Goal: Task Accomplishment & Management: Use online tool/utility

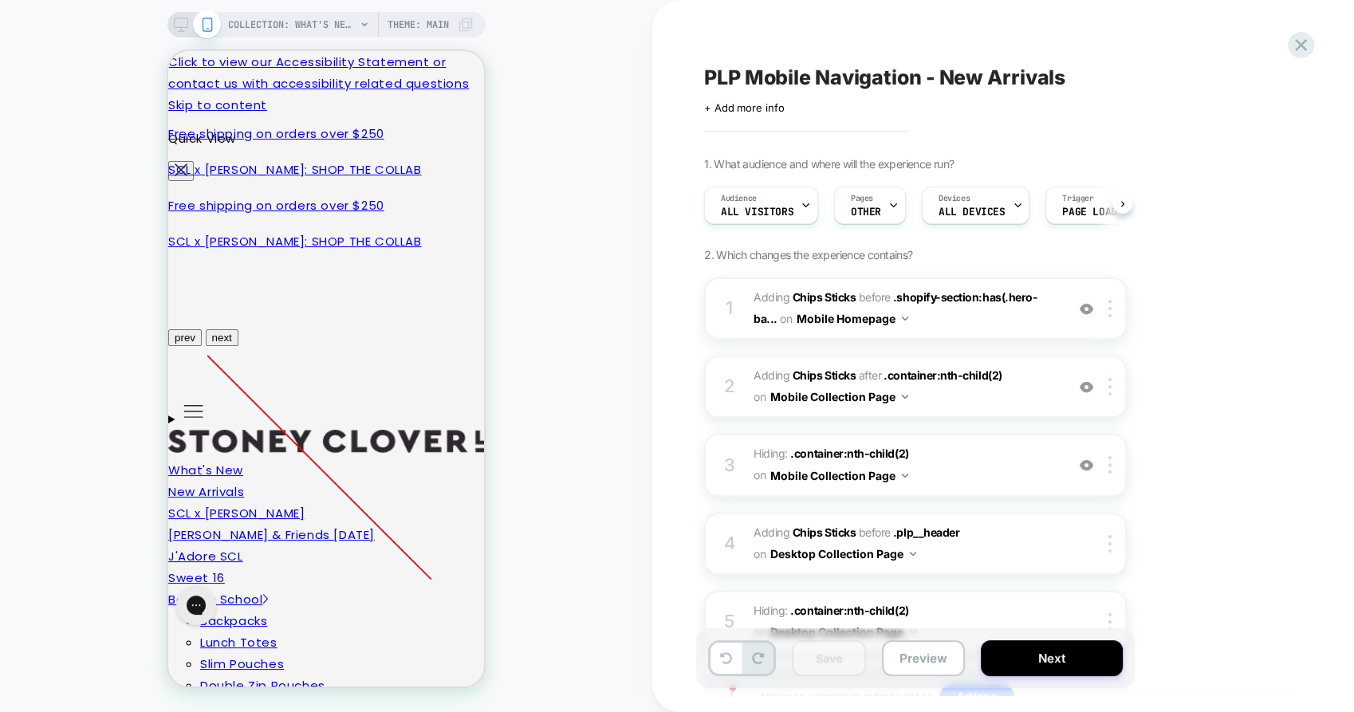
scroll to position [0, 156]
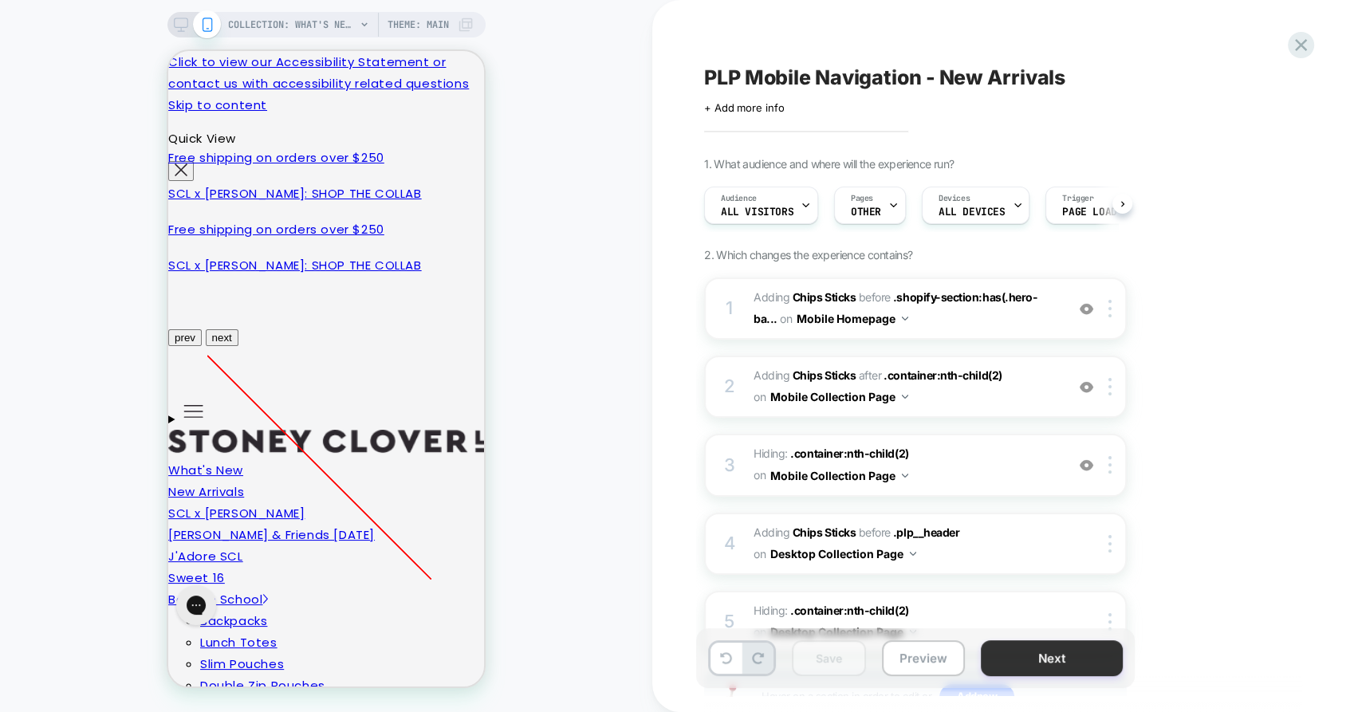
click at [1026, 652] on button "Next" at bounding box center [1052, 658] width 142 height 36
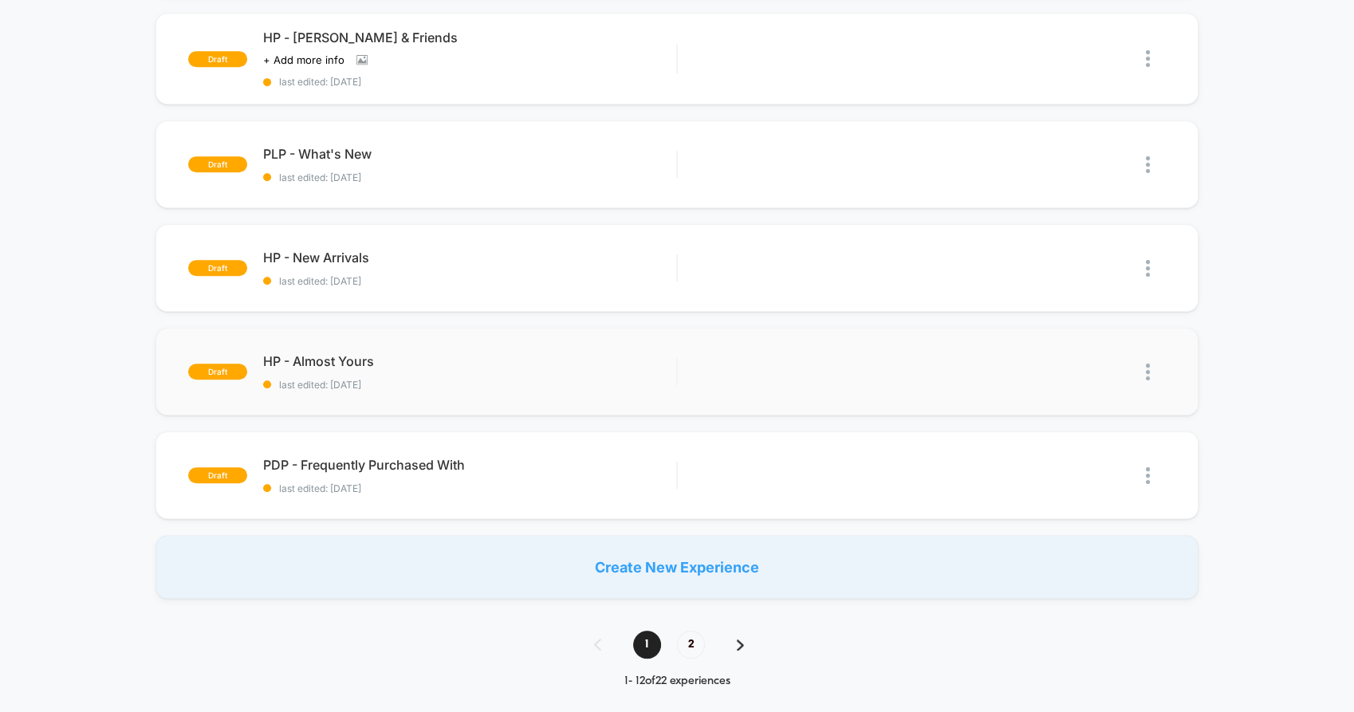
scroll to position [1063, 0]
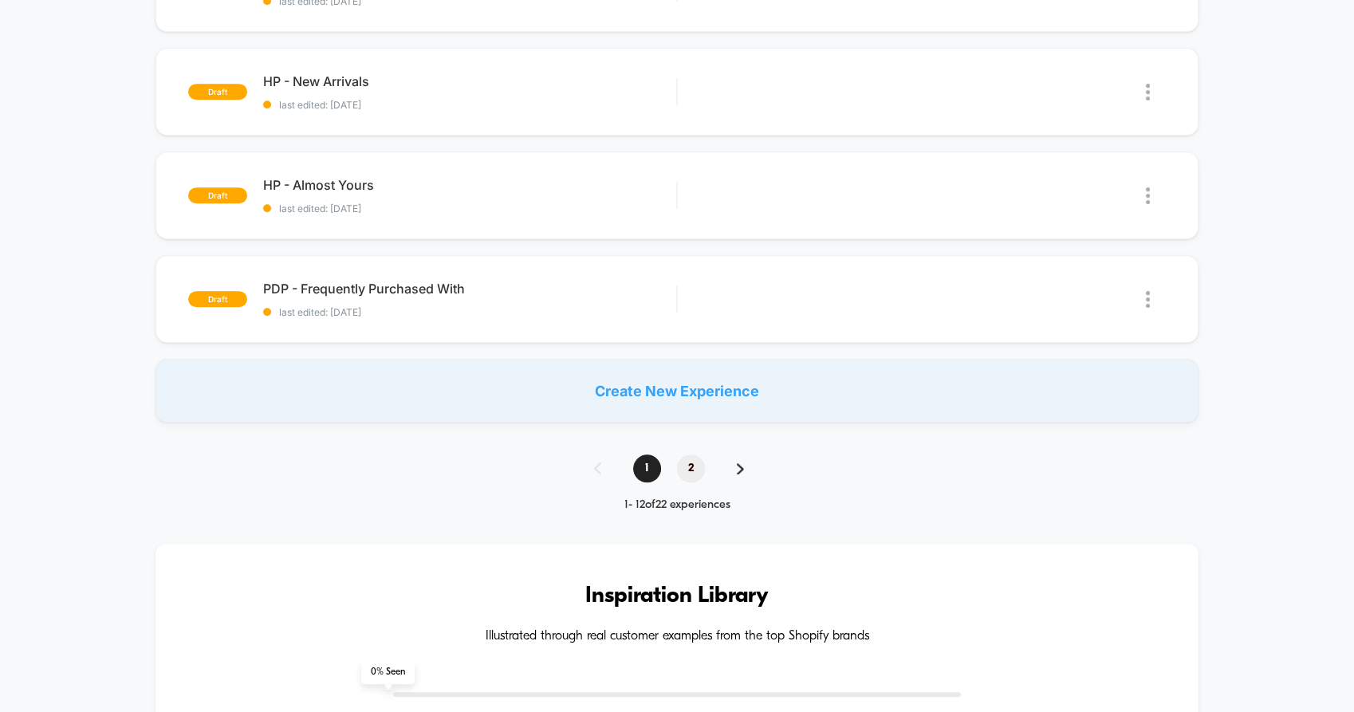
click at [697, 466] on span "2" at bounding box center [691, 469] width 28 height 28
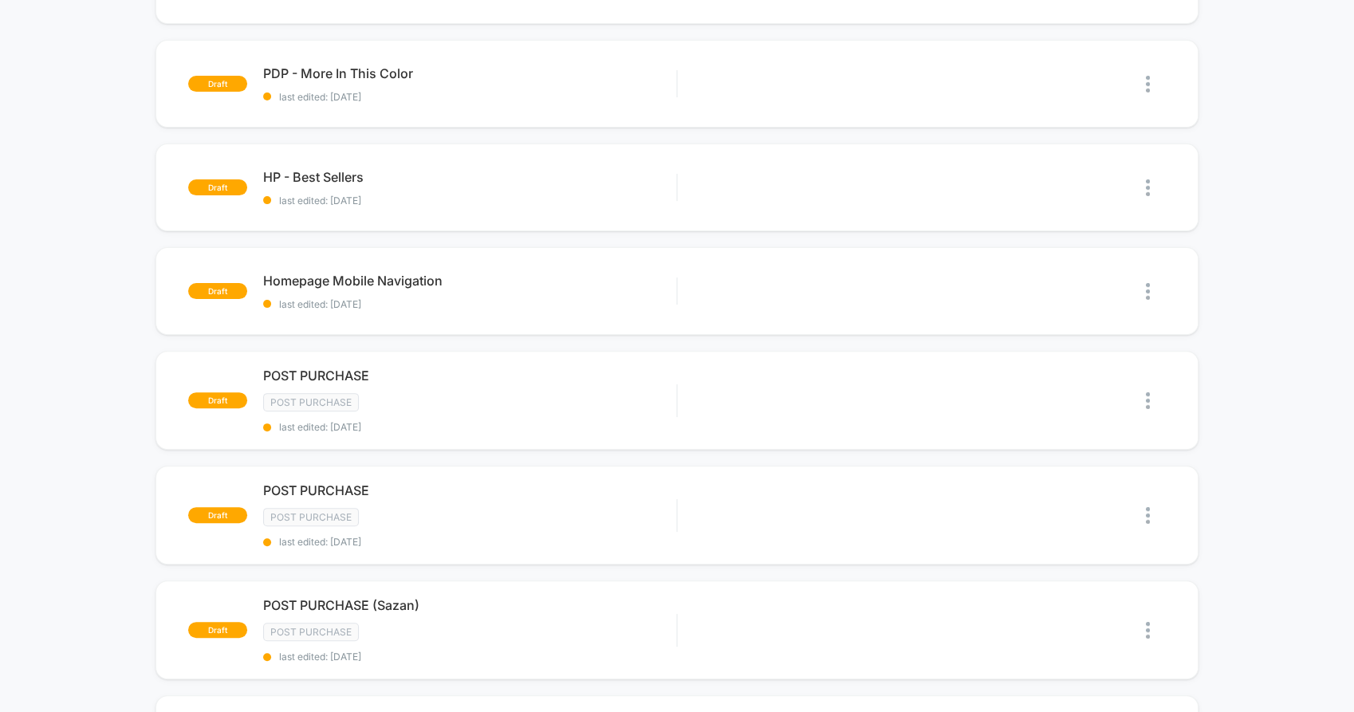
scroll to position [708, 0]
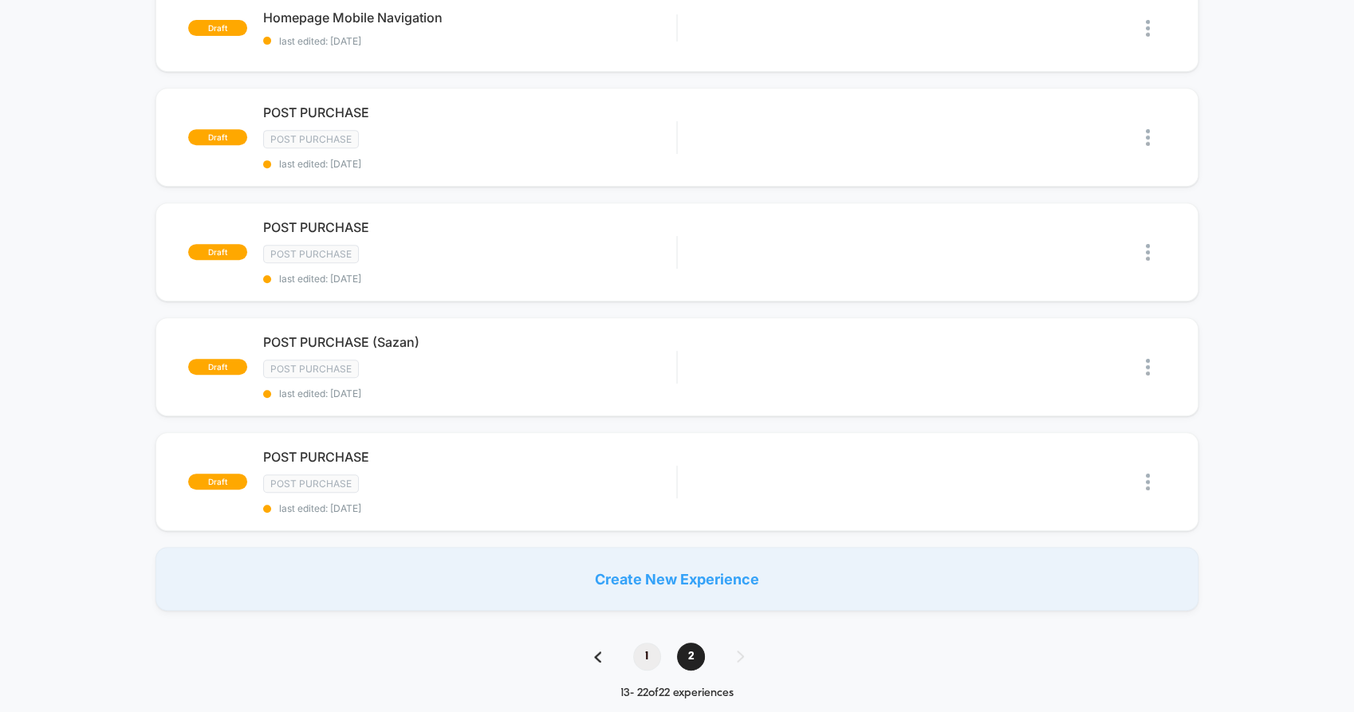
click at [652, 651] on span "1" at bounding box center [647, 657] width 28 height 28
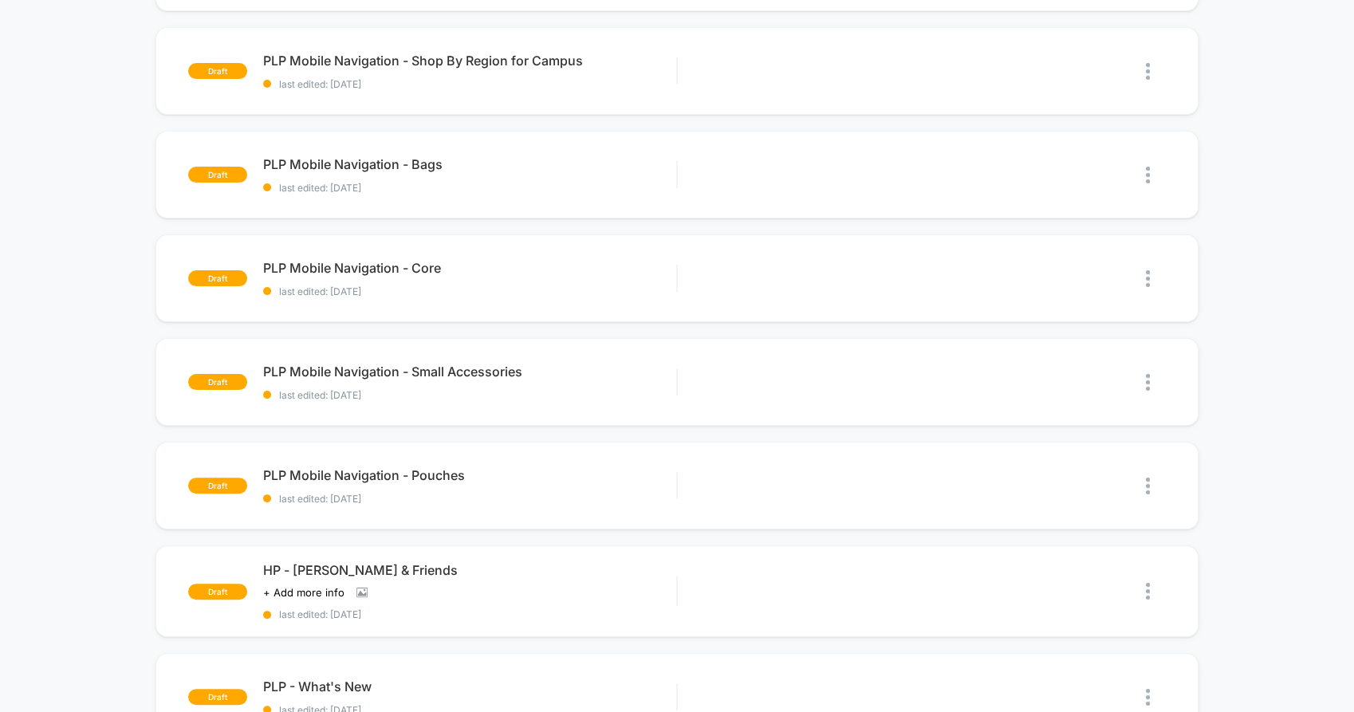
scroll to position [620, 0]
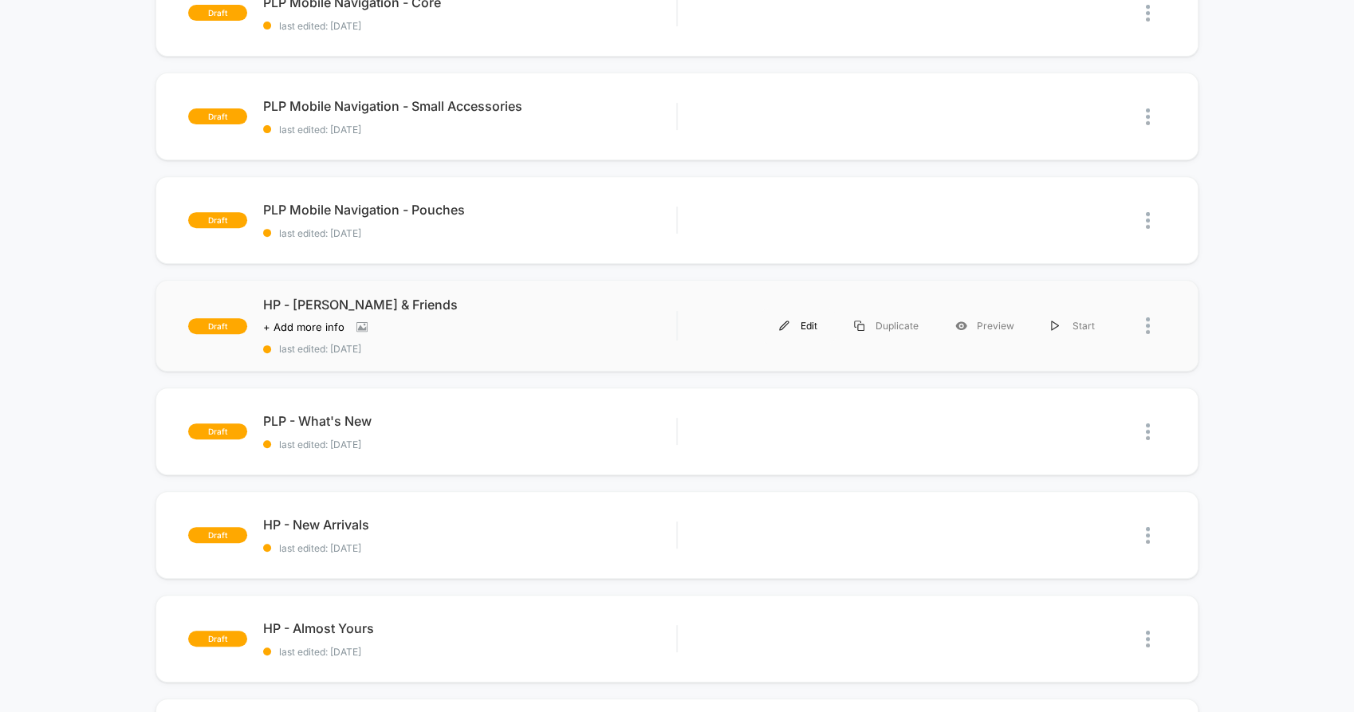
click at [808, 320] on div "Edit" at bounding box center [798, 326] width 75 height 36
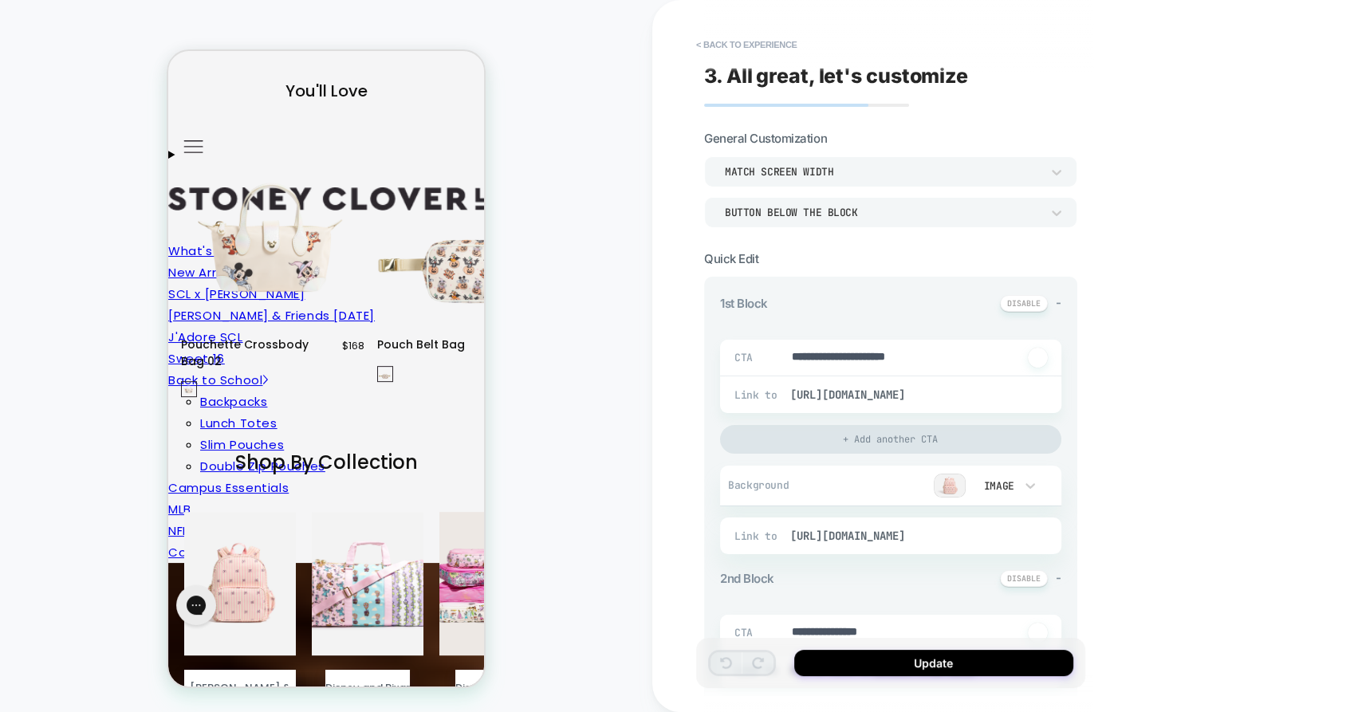
type textarea "*"
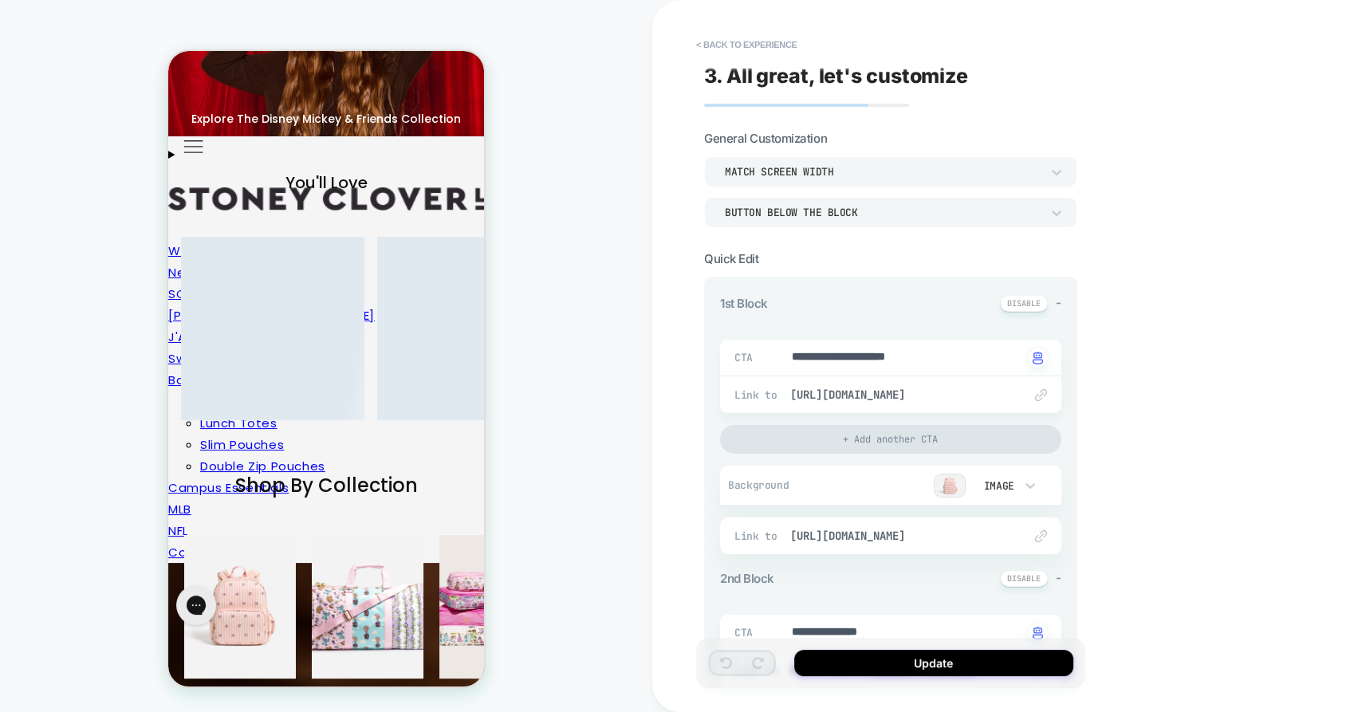
scroll to position [428, 0]
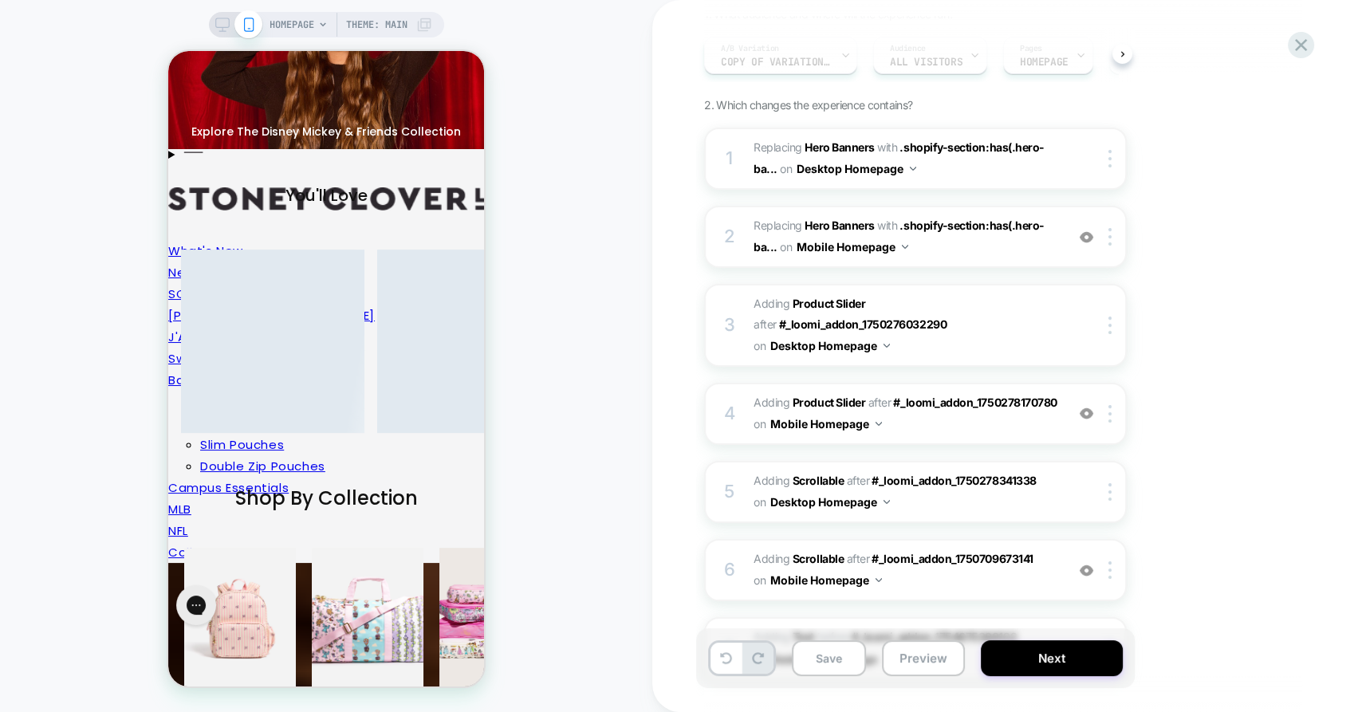
scroll to position [177, 0]
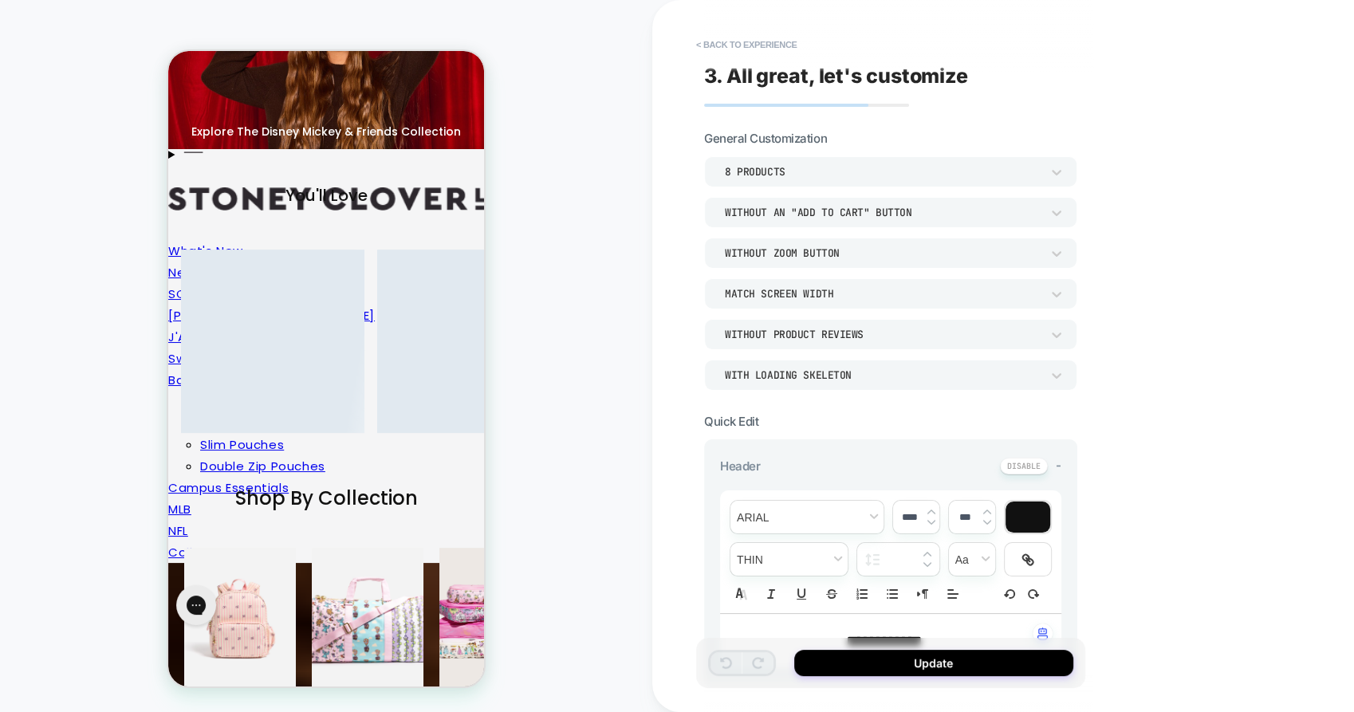
scroll to position [141, 0]
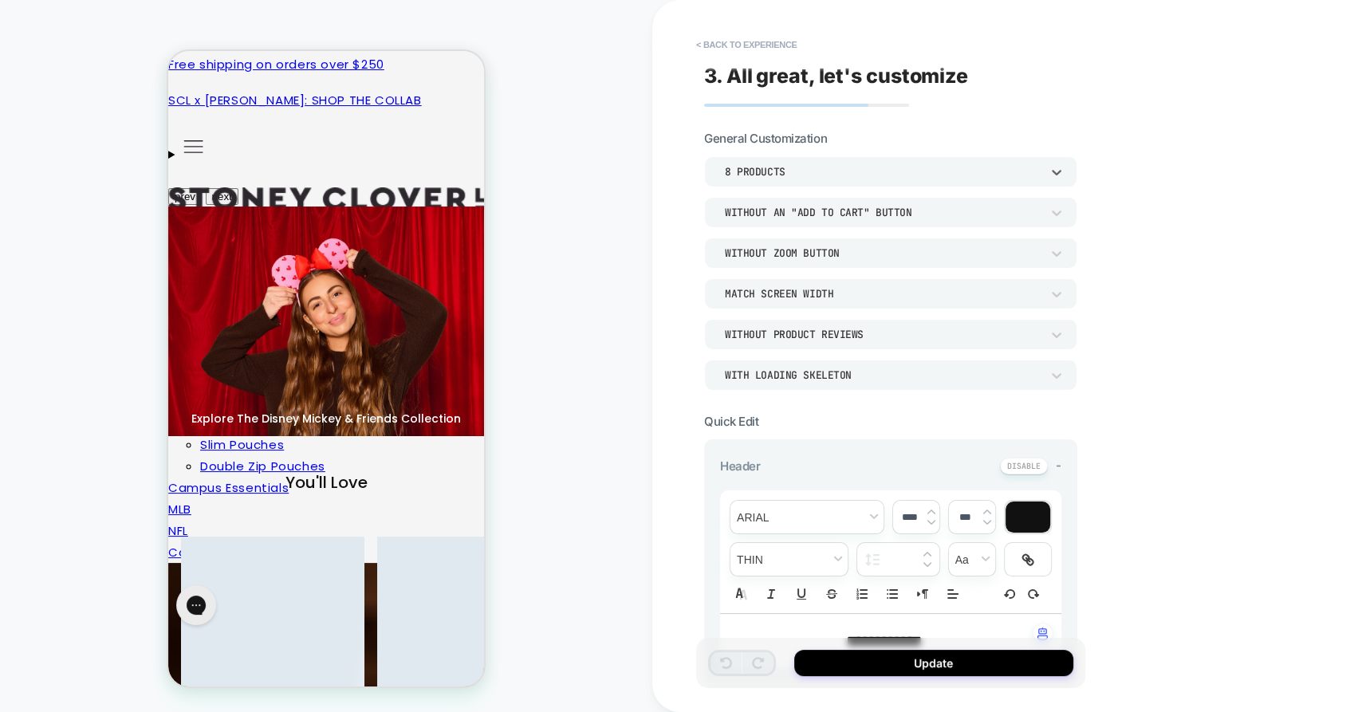
click at [774, 179] on div "8 Products" at bounding box center [883, 171] width 332 height 17
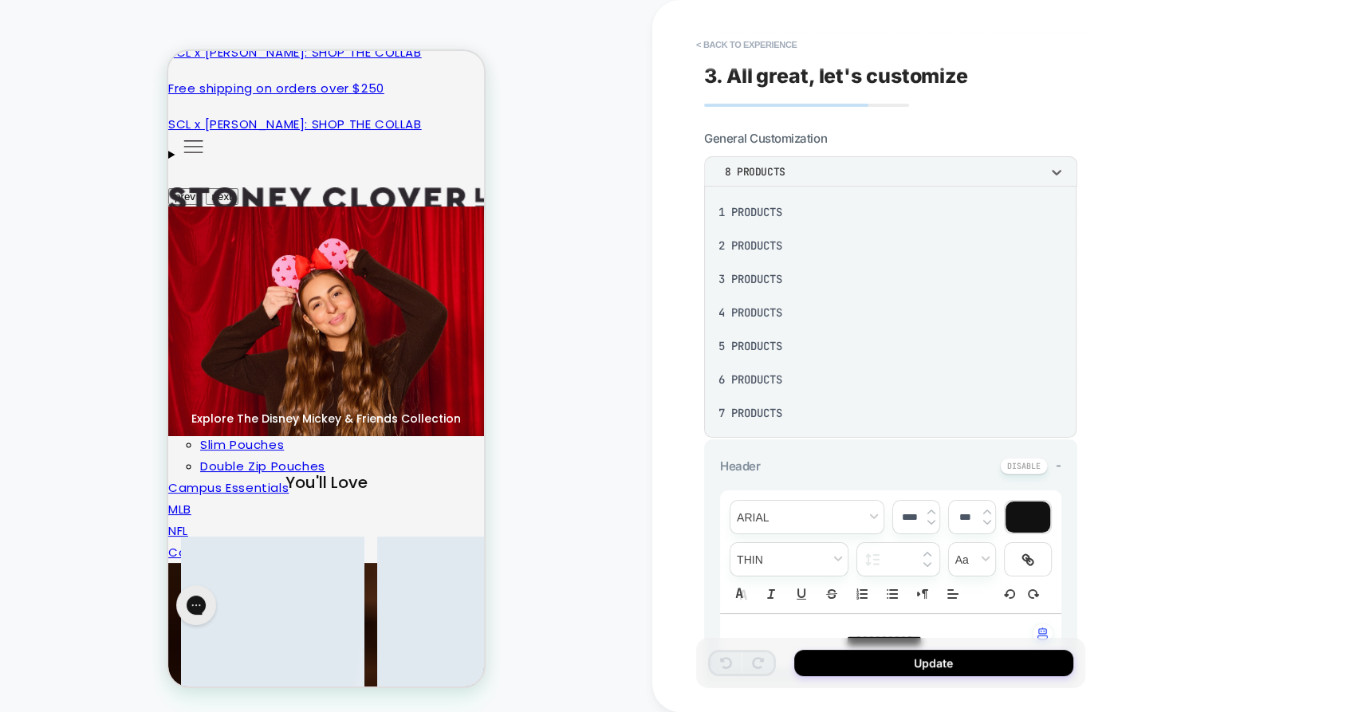
click at [774, 179] on div at bounding box center [677, 356] width 1354 height 712
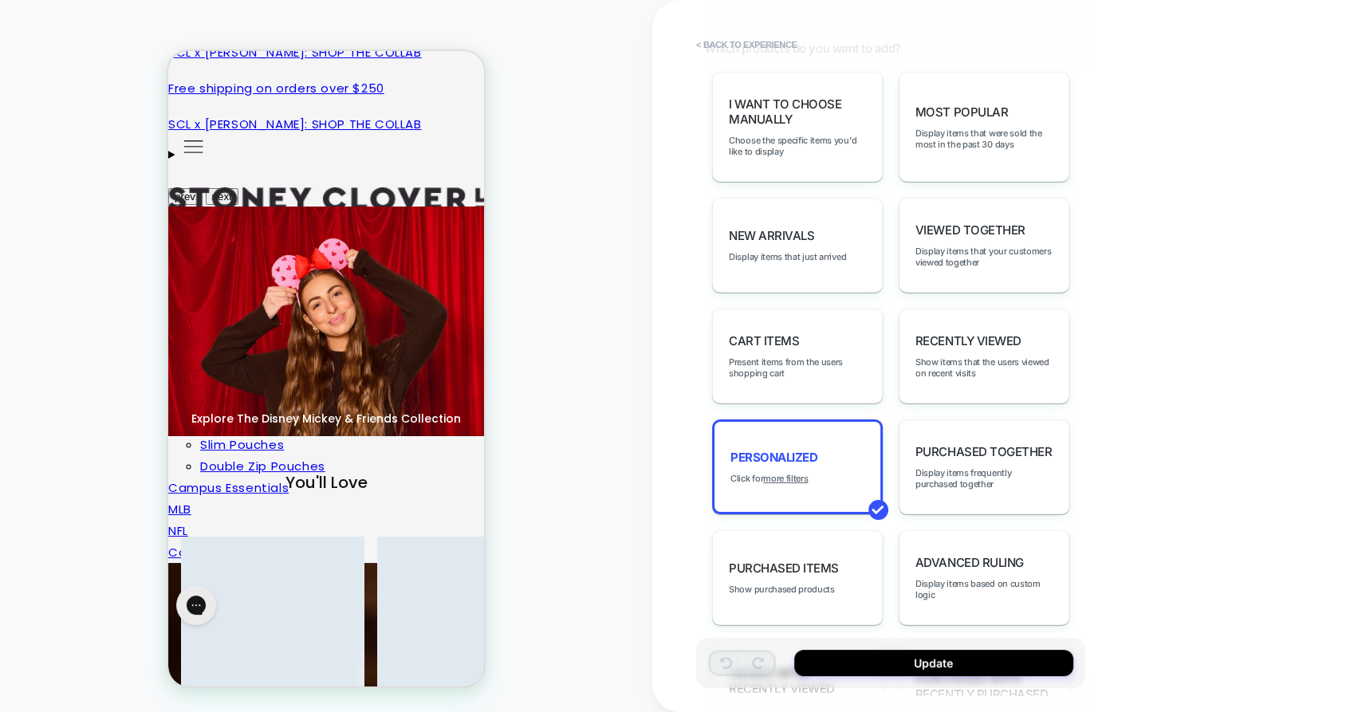
scroll to position [915, 0]
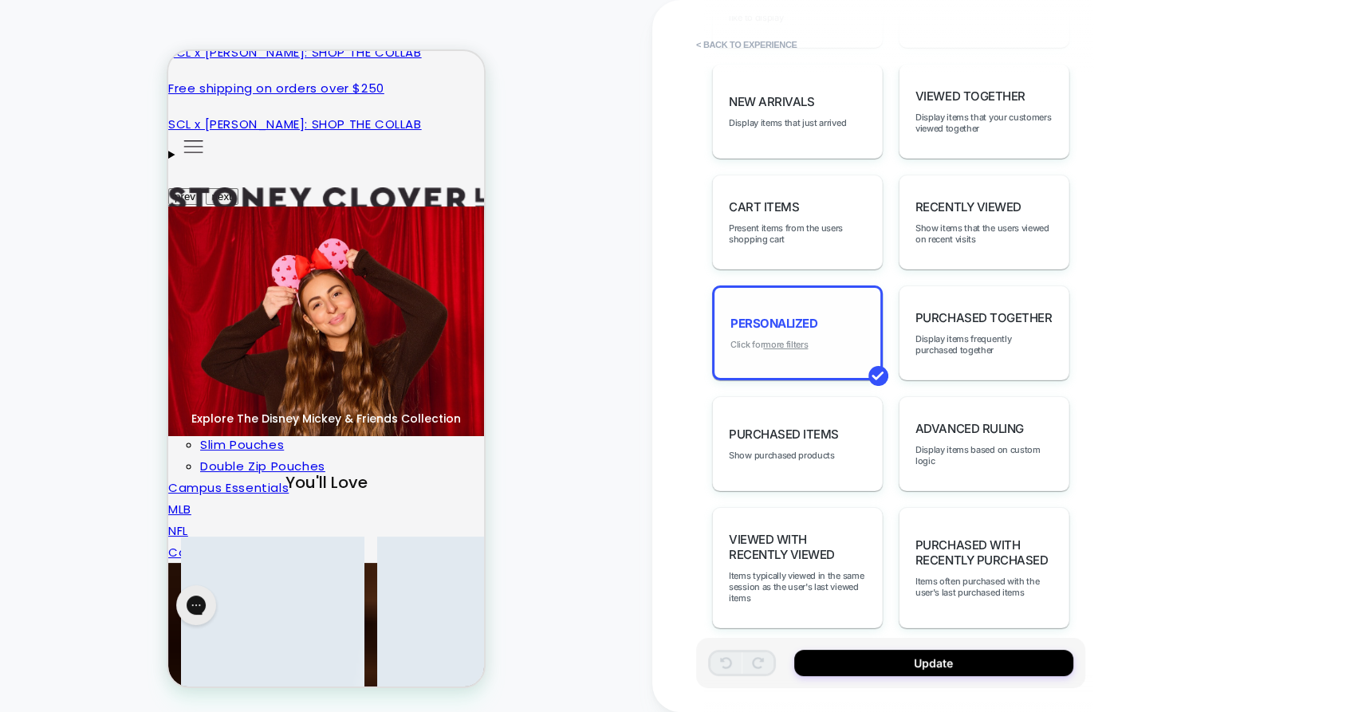
click at [788, 339] on u "more filters" at bounding box center [785, 344] width 45 height 11
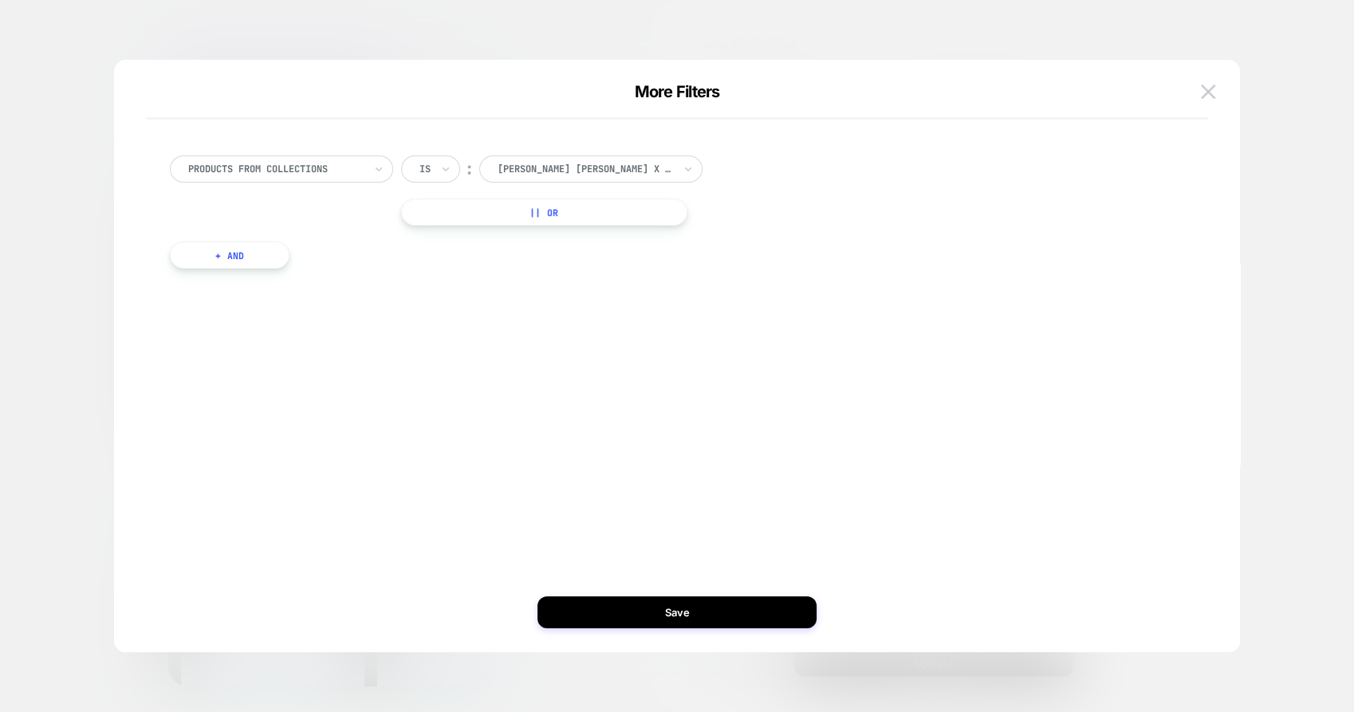
click at [263, 249] on button "+ And" at bounding box center [230, 255] width 120 height 27
click at [579, 268] on div at bounding box center [624, 271] width 175 height 14
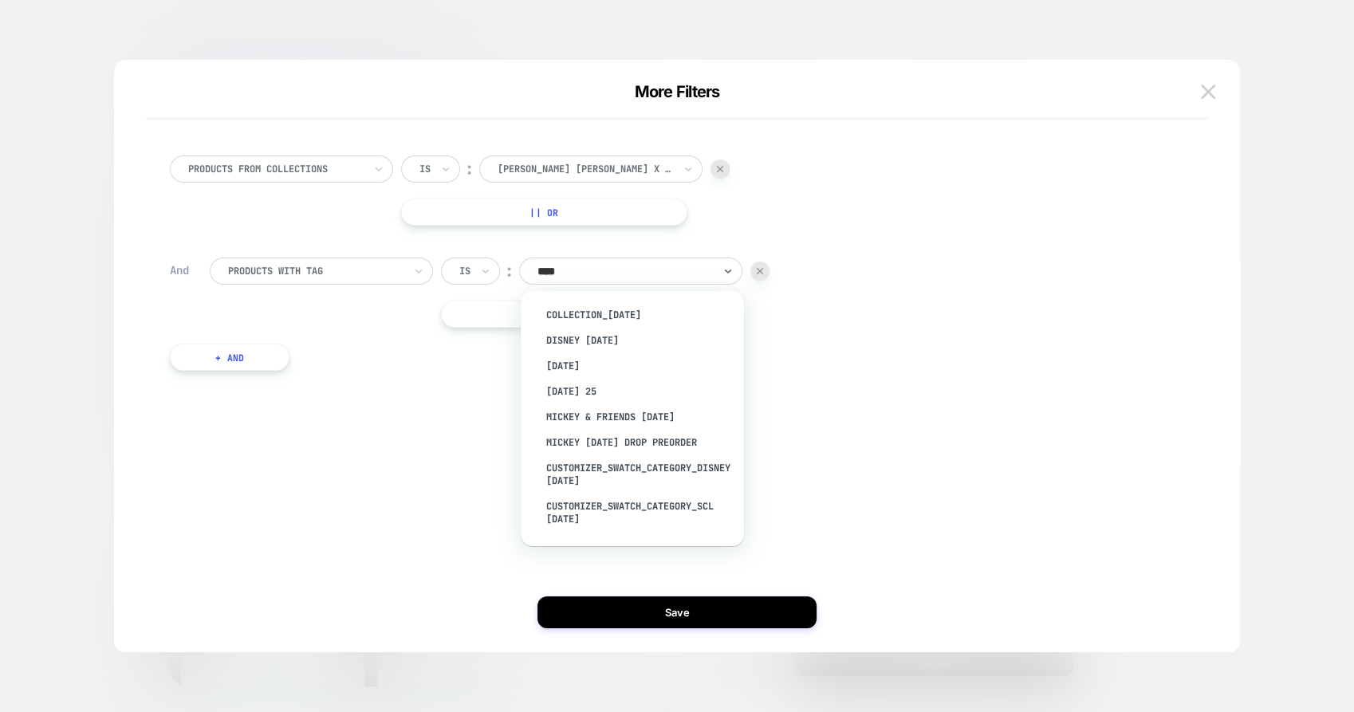
type input "*****"
click at [0, 0] on div "[DATE] 25" at bounding box center [0, 0] width 0 height 0
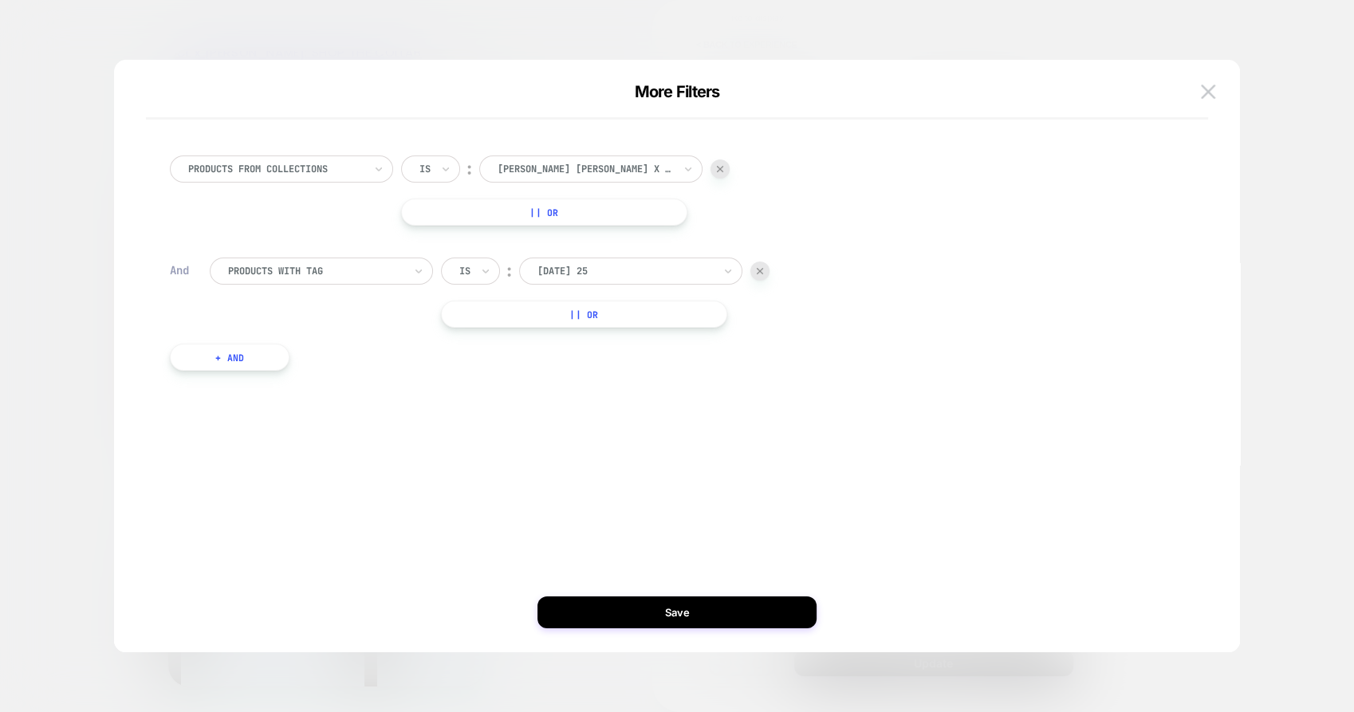
click at [539, 313] on button "|| Or" at bounding box center [583, 314] width 285 height 27
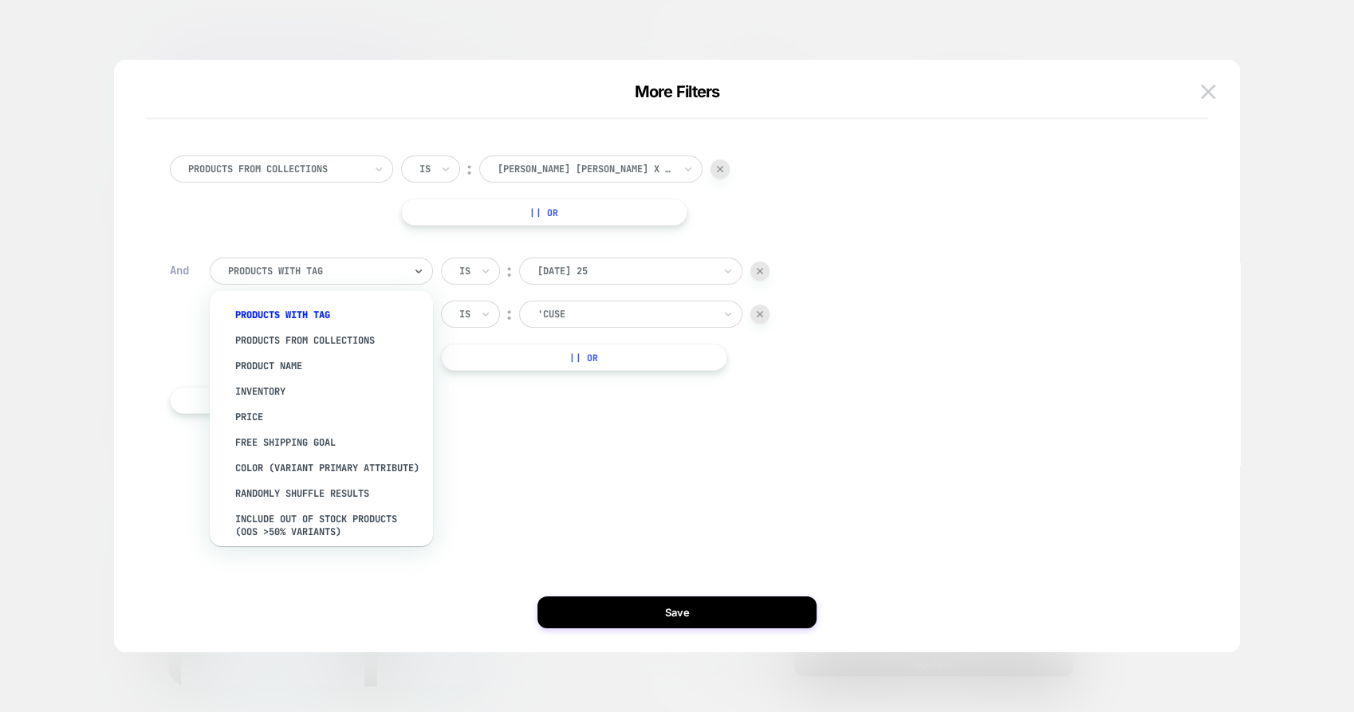
click at [337, 273] on div at bounding box center [315, 271] width 175 height 14
click at [337, 333] on div "products from collections" at bounding box center [329, 341] width 207 height 26
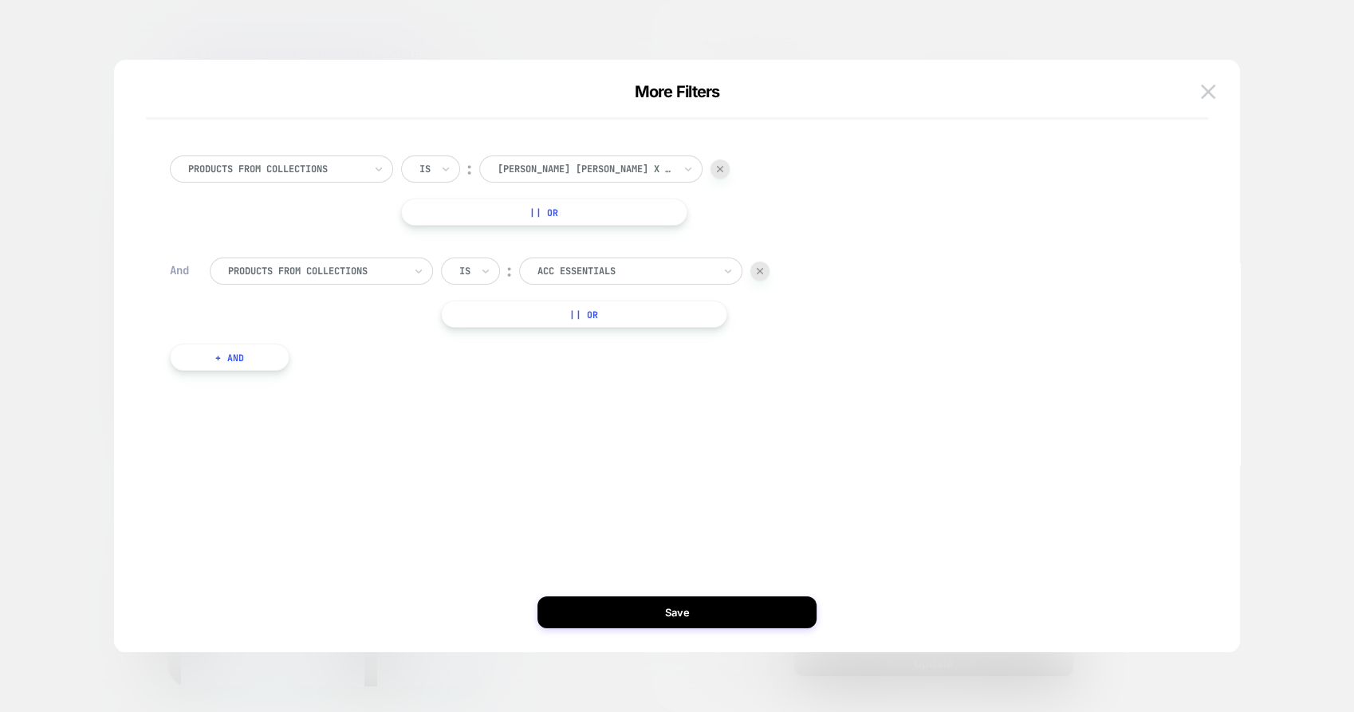
click at [0, 0] on div "ACC Essentials" at bounding box center [0, 0] width 0 height 0
type input "*"
type input "******"
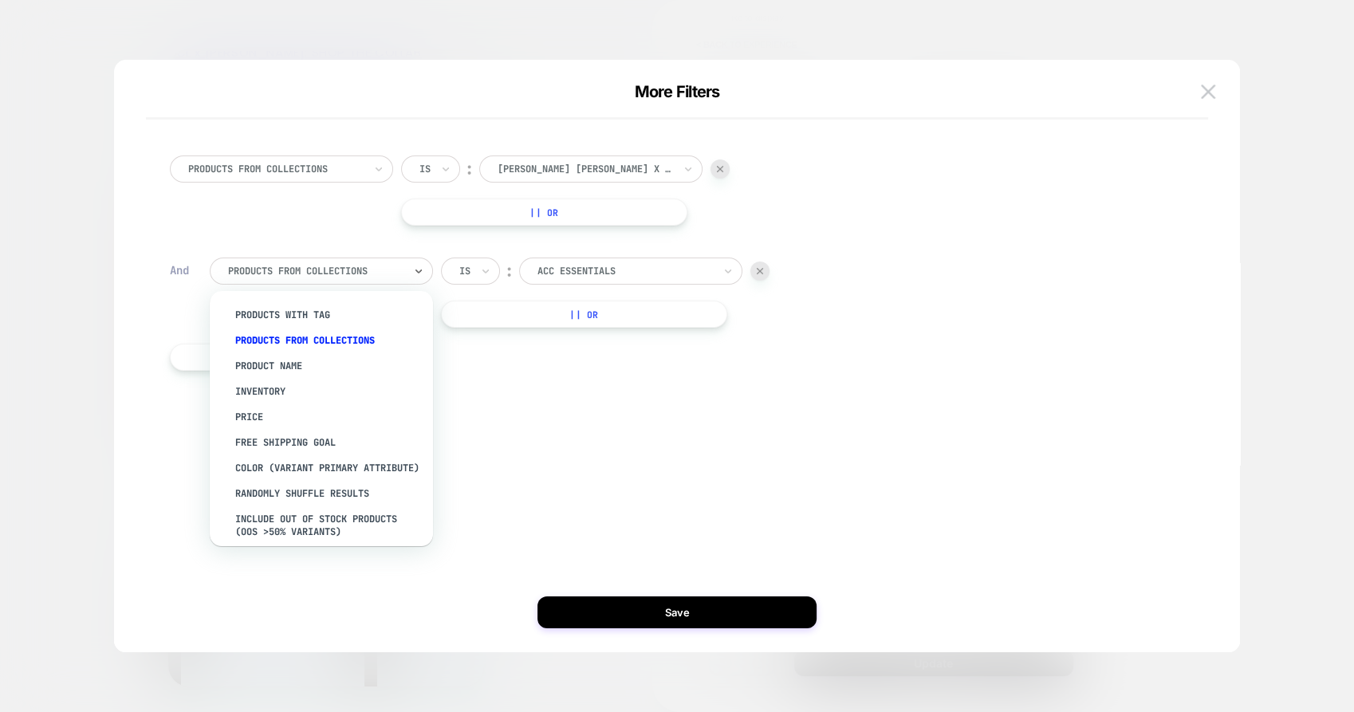
drag, startPoint x: 425, startPoint y: 264, endPoint x: 410, endPoint y: 268, distance: 15.7
click at [0, 0] on div "products from collections" at bounding box center [0, 0] width 0 height 0
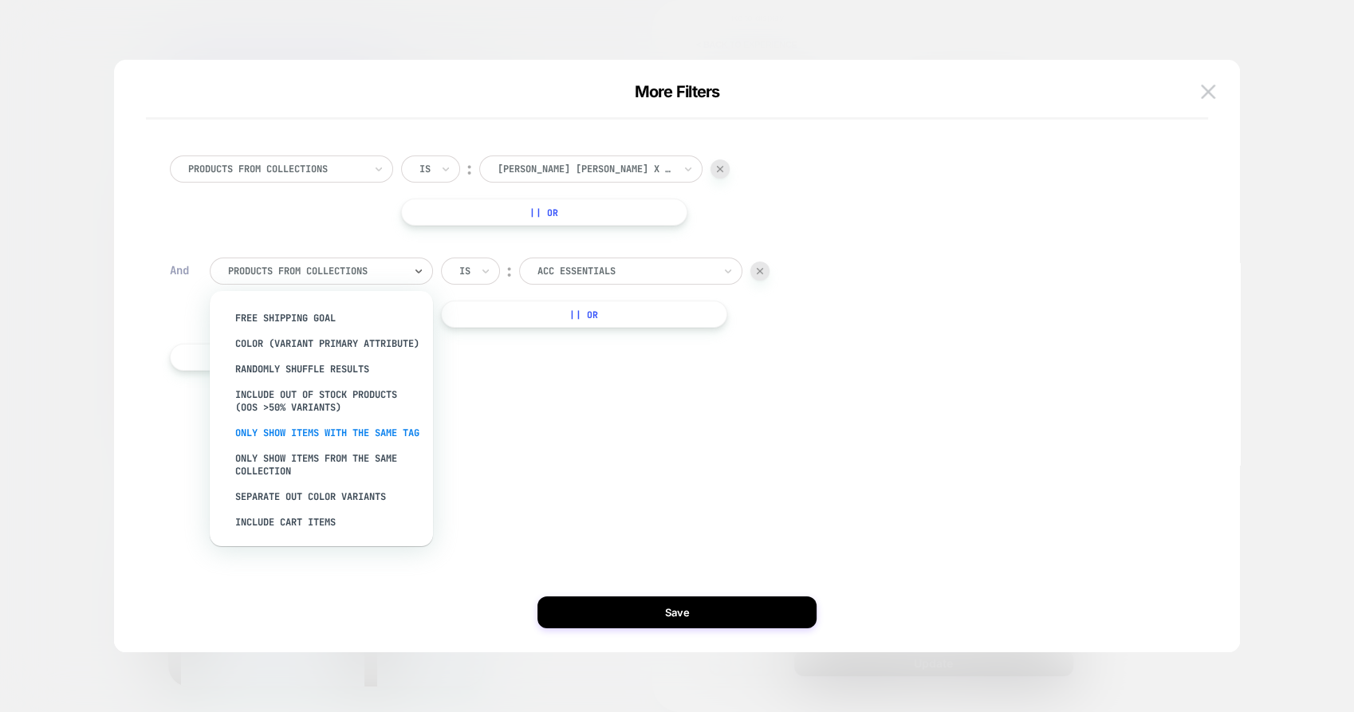
scroll to position [0, 0]
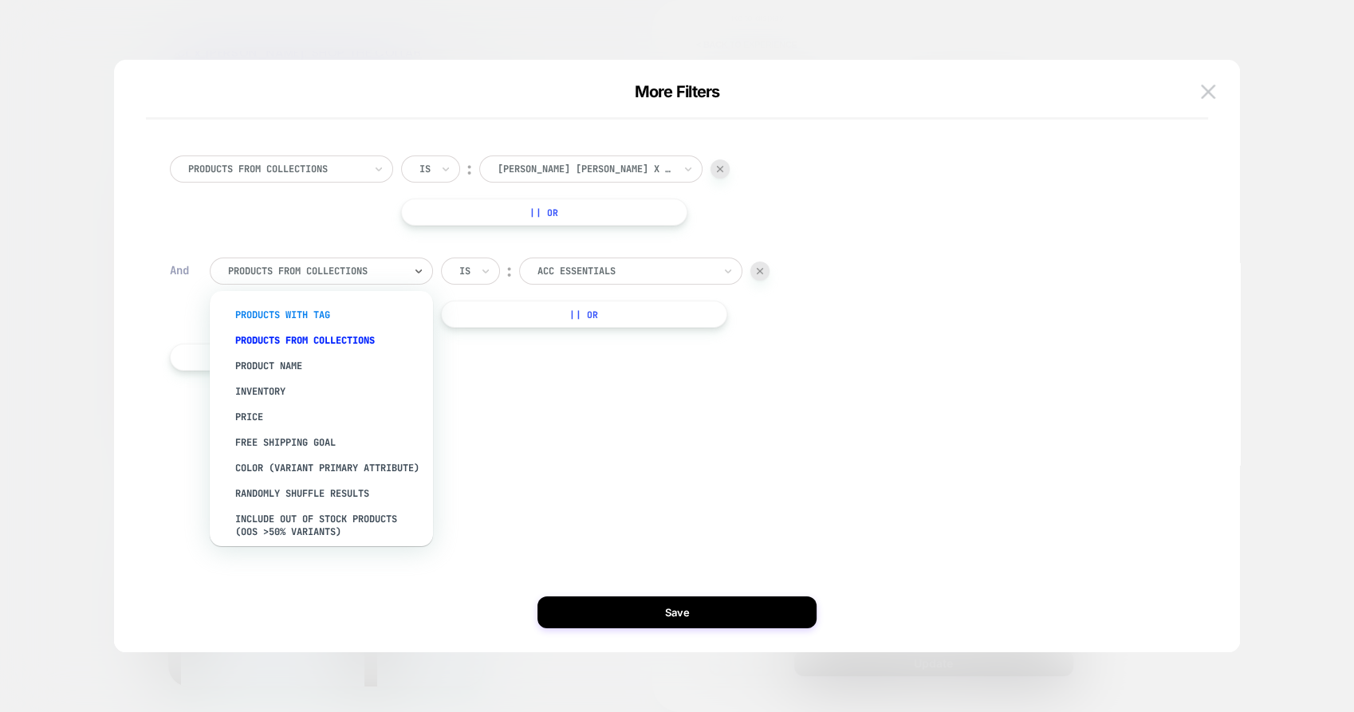
click at [313, 311] on div "products with tag" at bounding box center [329, 315] width 207 height 26
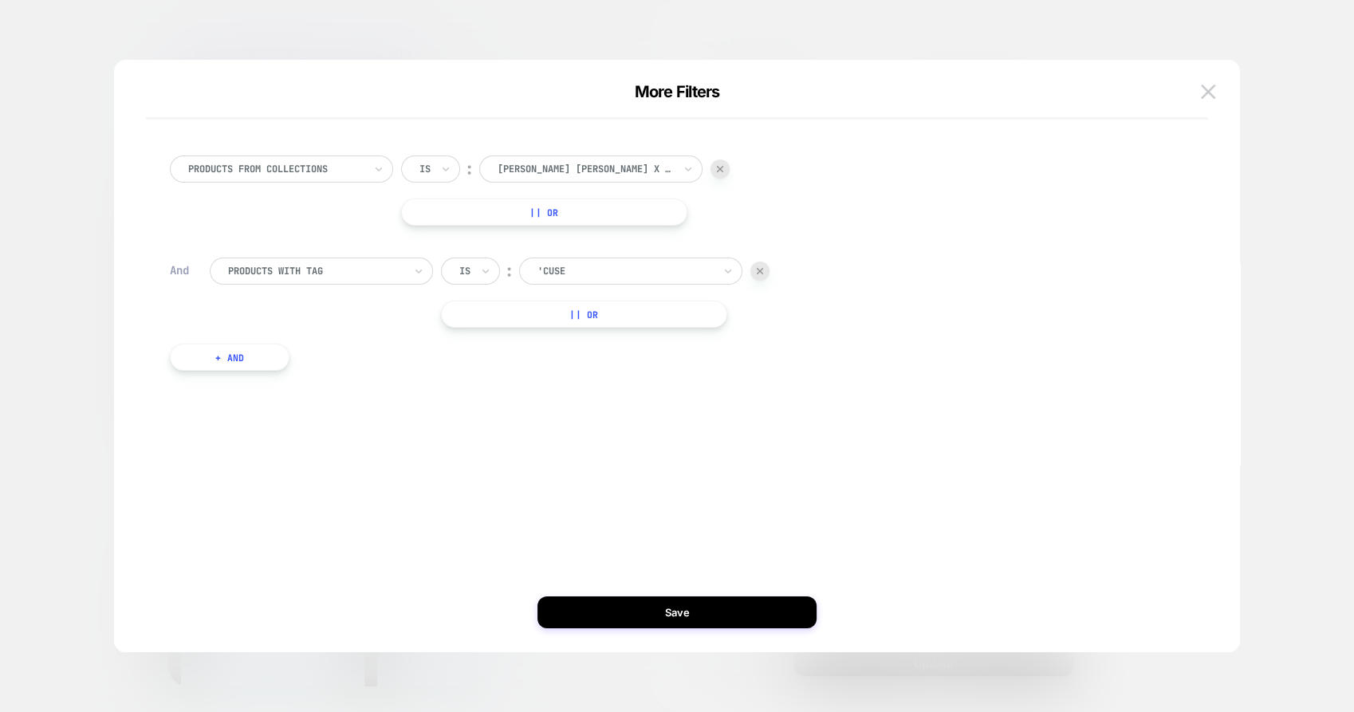
click at [607, 266] on div at bounding box center [624, 271] width 175 height 14
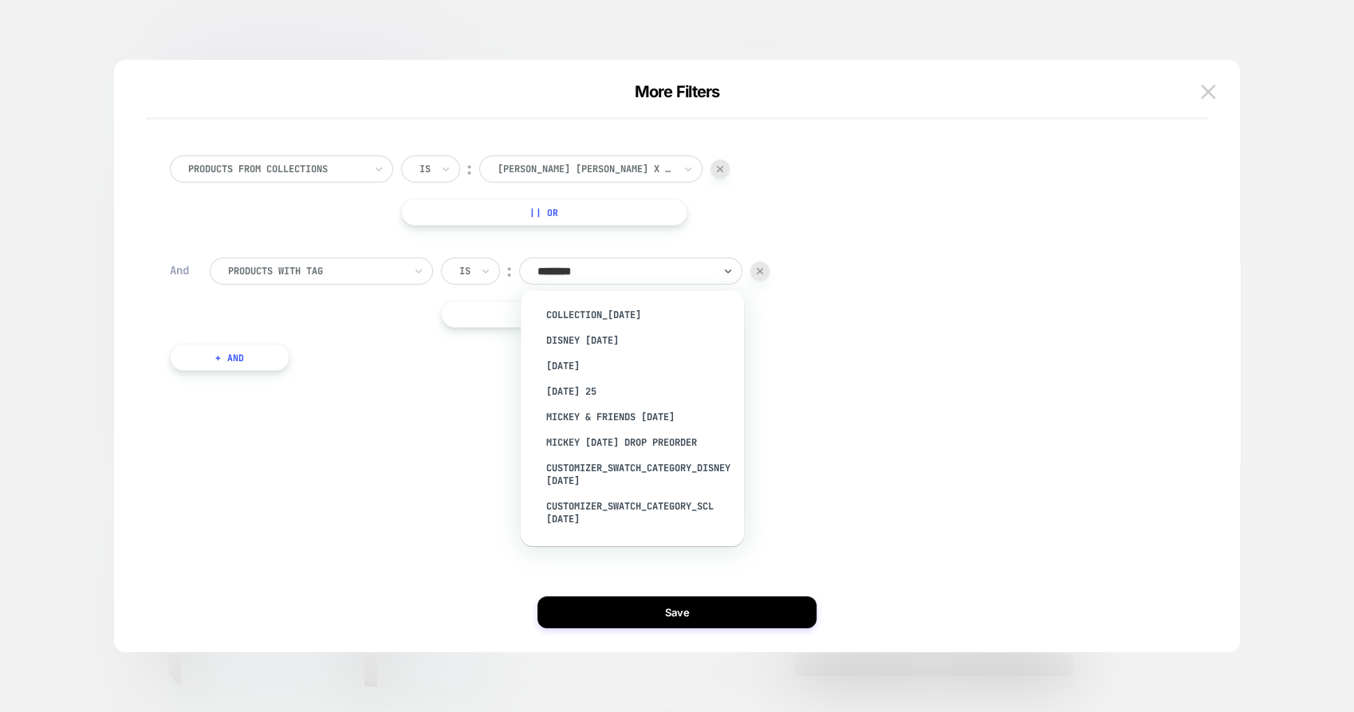
type input "*********"
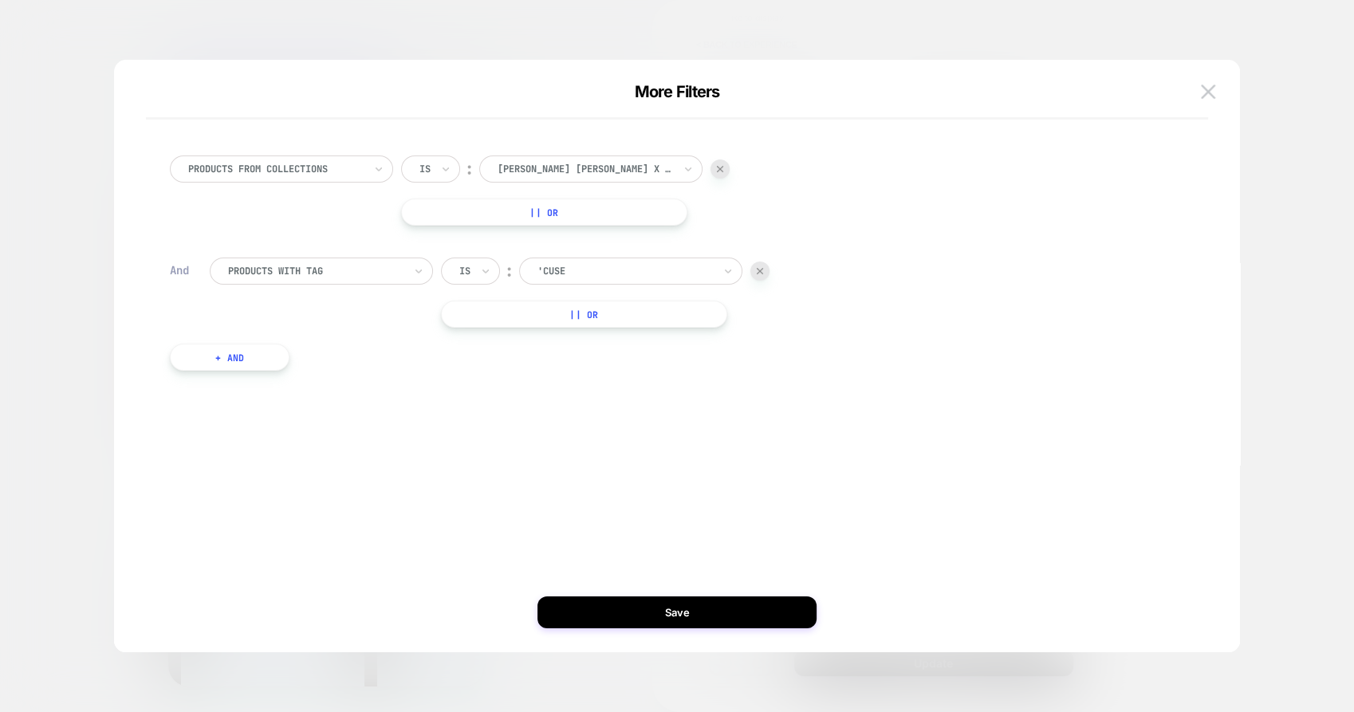
click at [601, 268] on div at bounding box center [624, 271] width 175 height 14
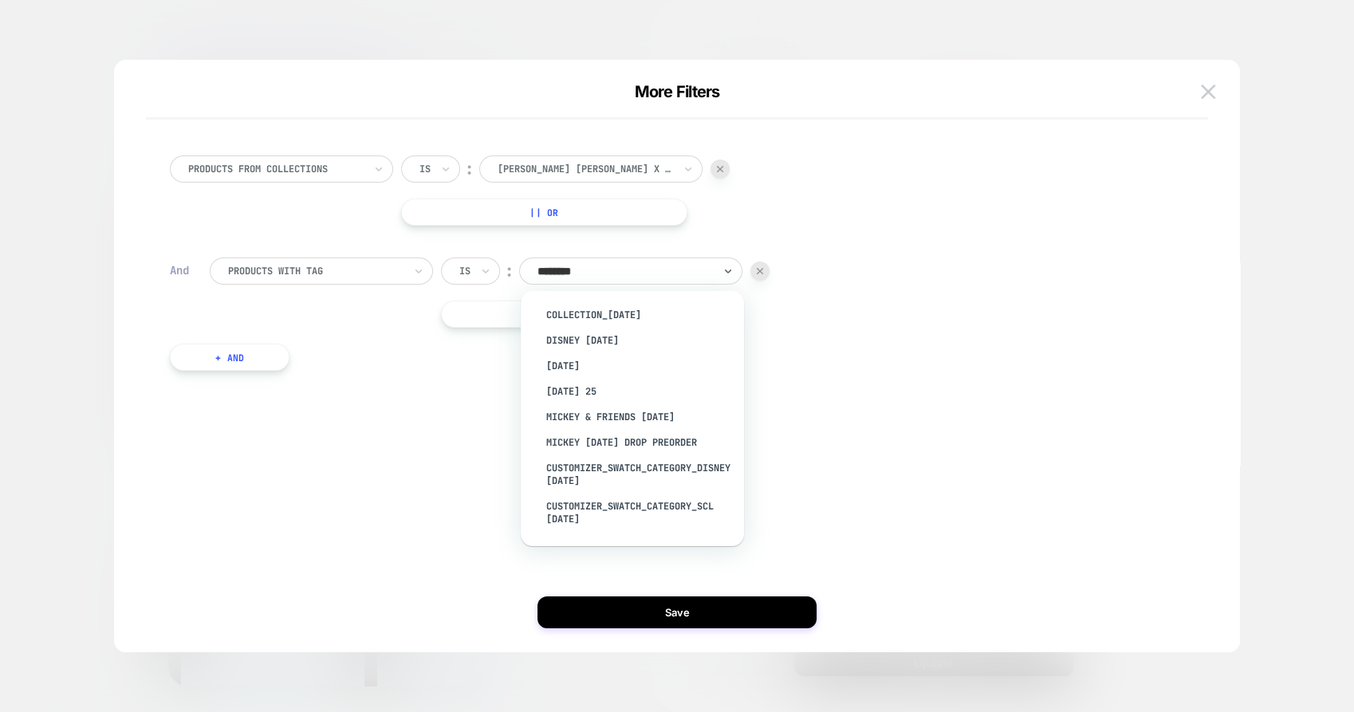
type input "*********"
click at [608, 392] on div "[DATE] 25" at bounding box center [640, 392] width 207 height 26
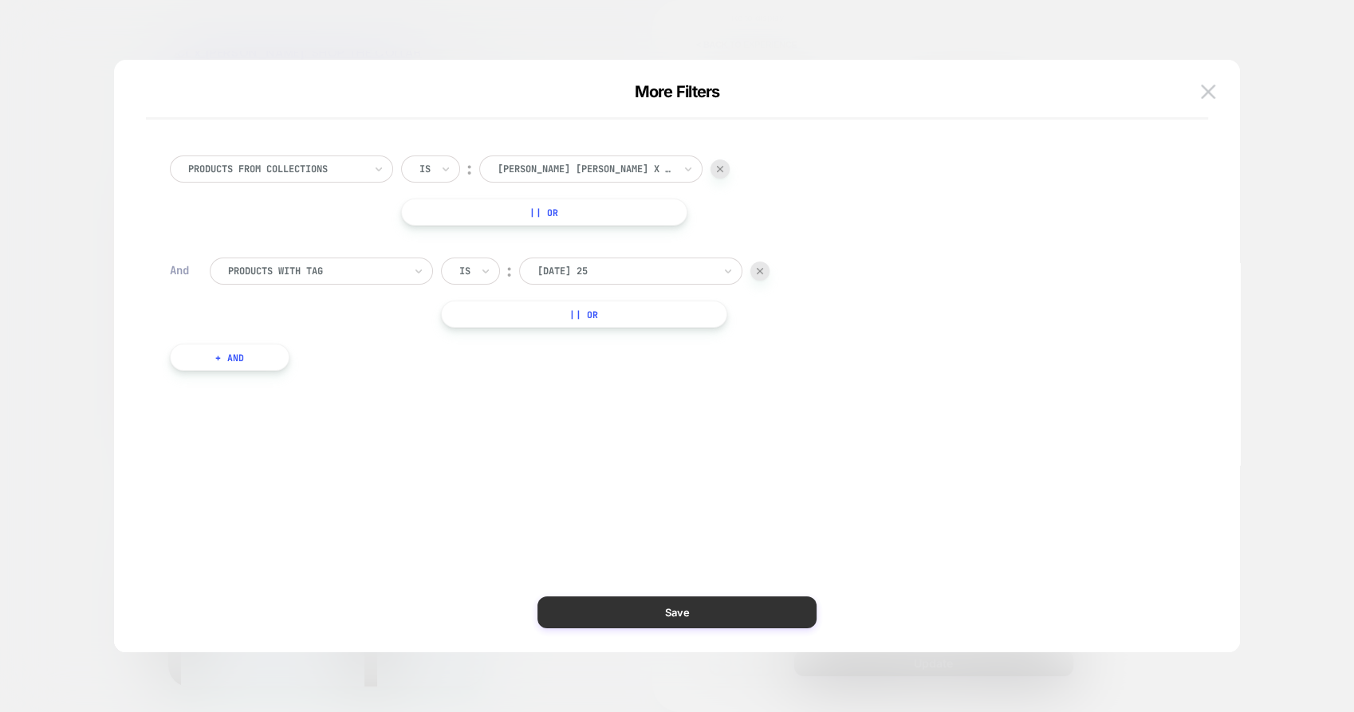
click at [666, 616] on button "Save" at bounding box center [676, 613] width 279 height 32
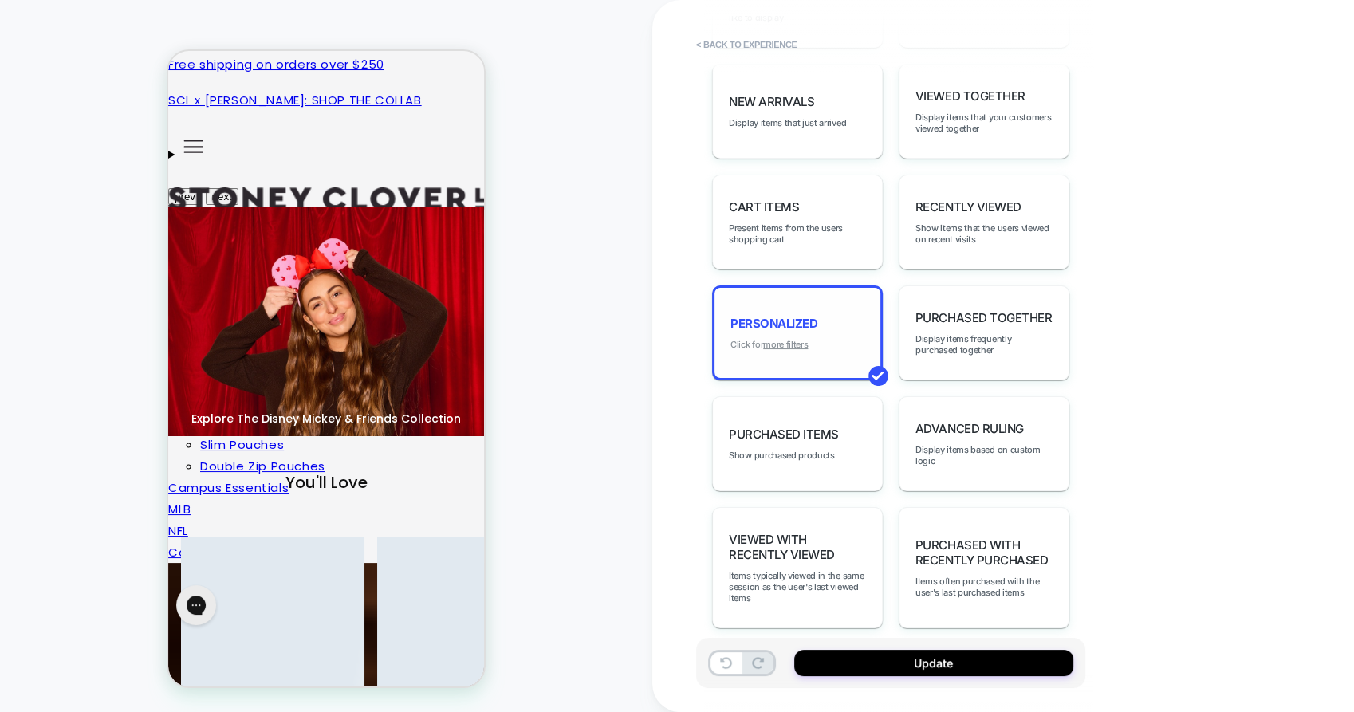
click at [797, 339] on u "more filters" at bounding box center [785, 344] width 45 height 11
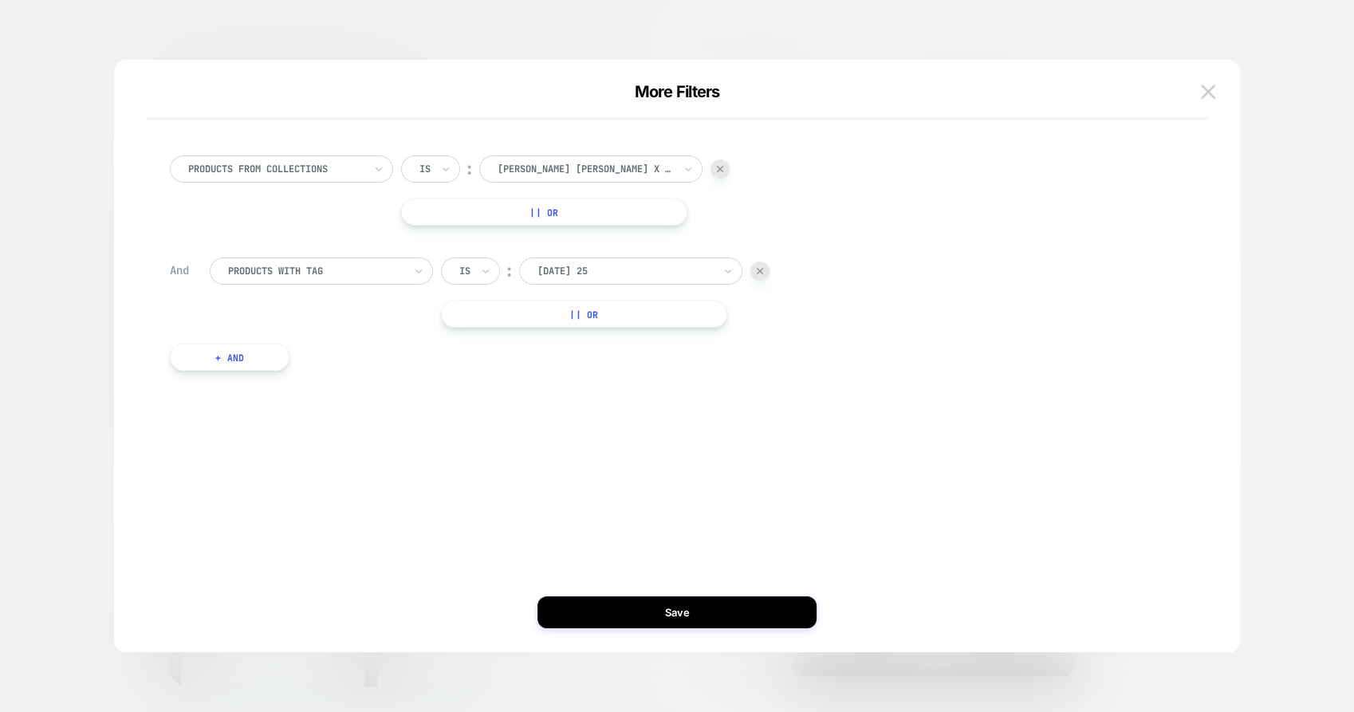
click at [670, 616] on button "Save" at bounding box center [676, 613] width 279 height 32
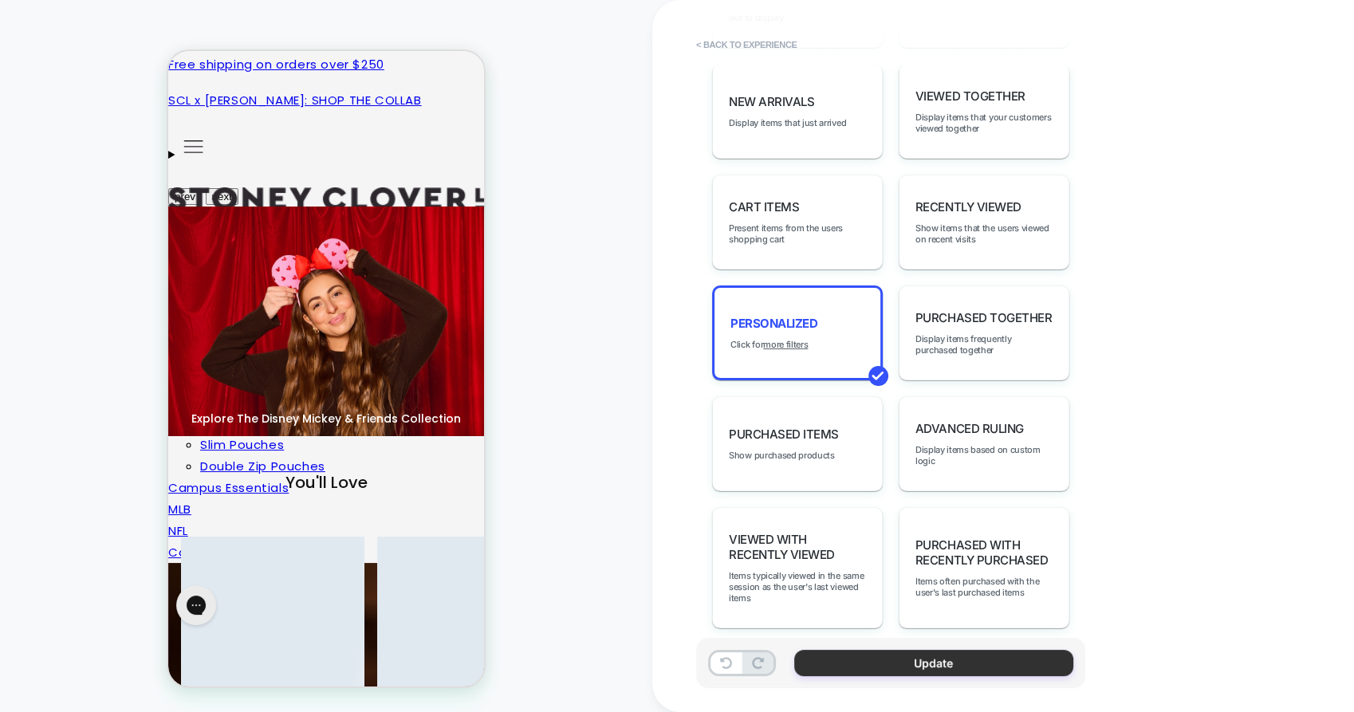
click at [947, 660] on button "Update" at bounding box center [933, 663] width 279 height 26
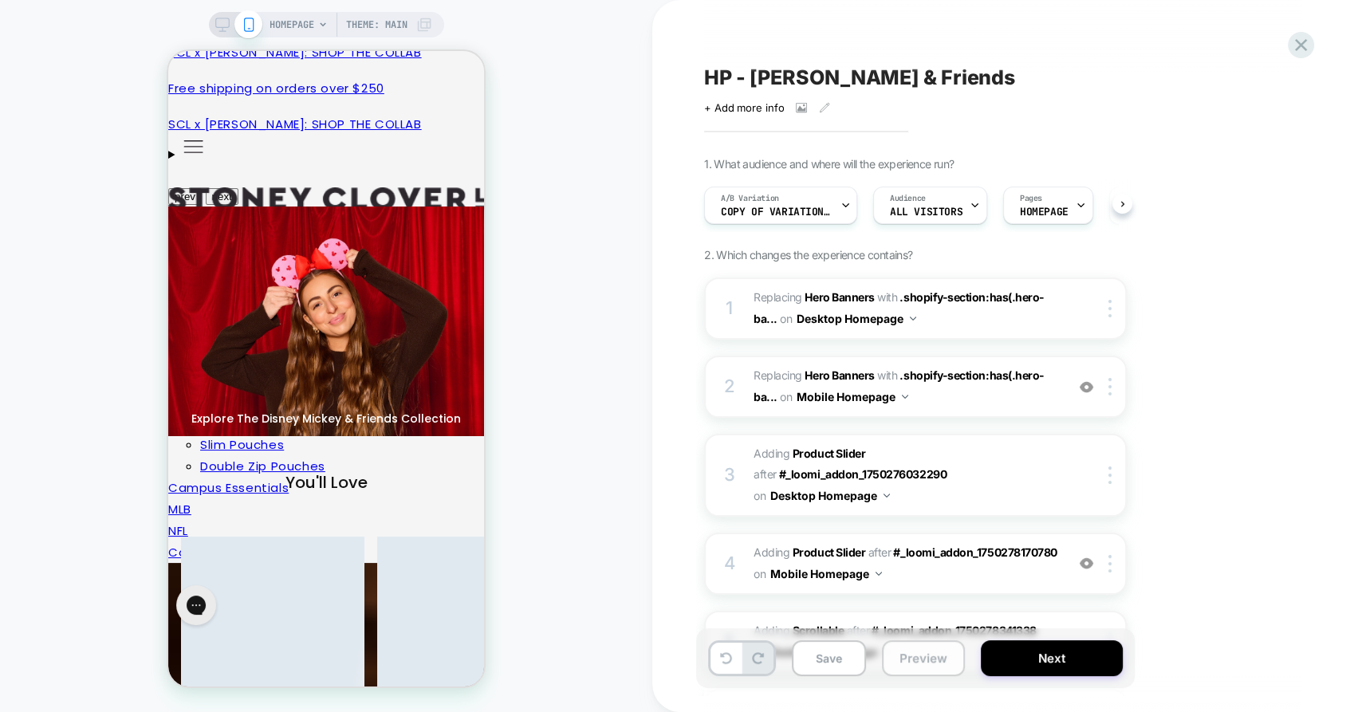
click at [894, 658] on button "Preview" at bounding box center [923, 658] width 83 height 36
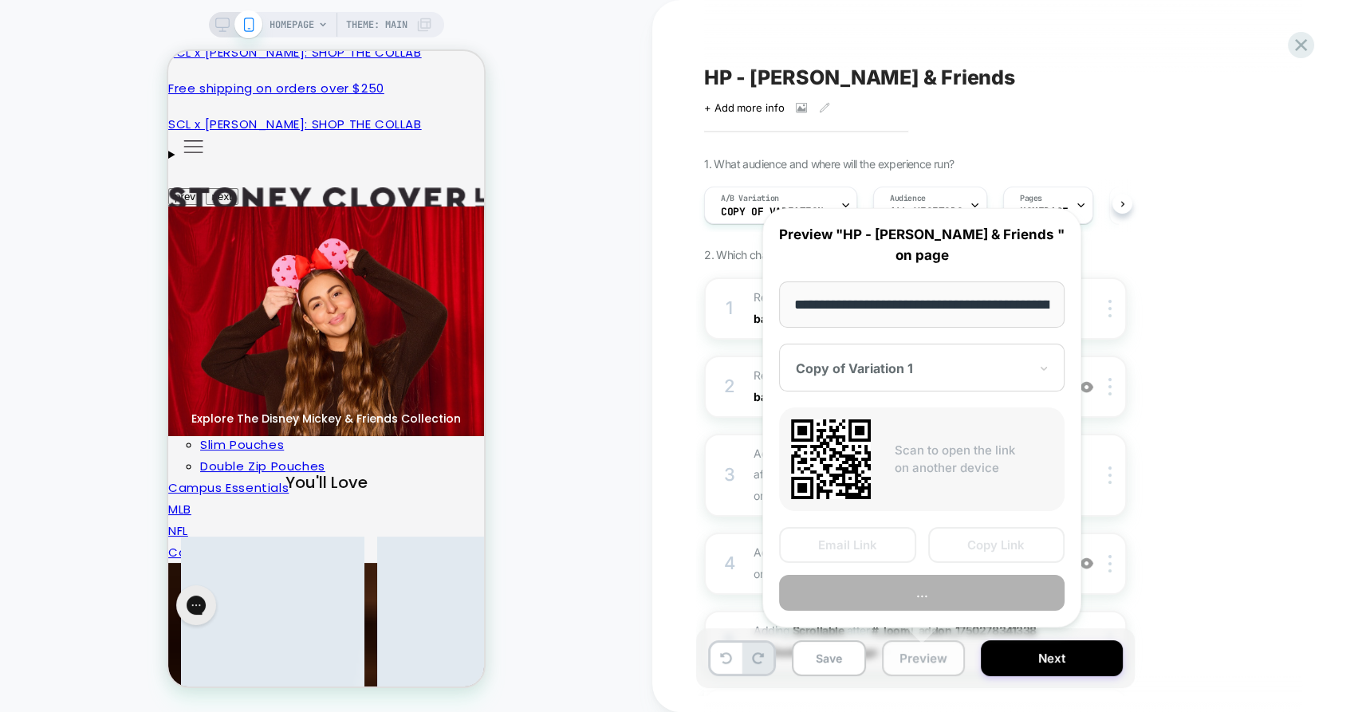
scroll to position [0, 96]
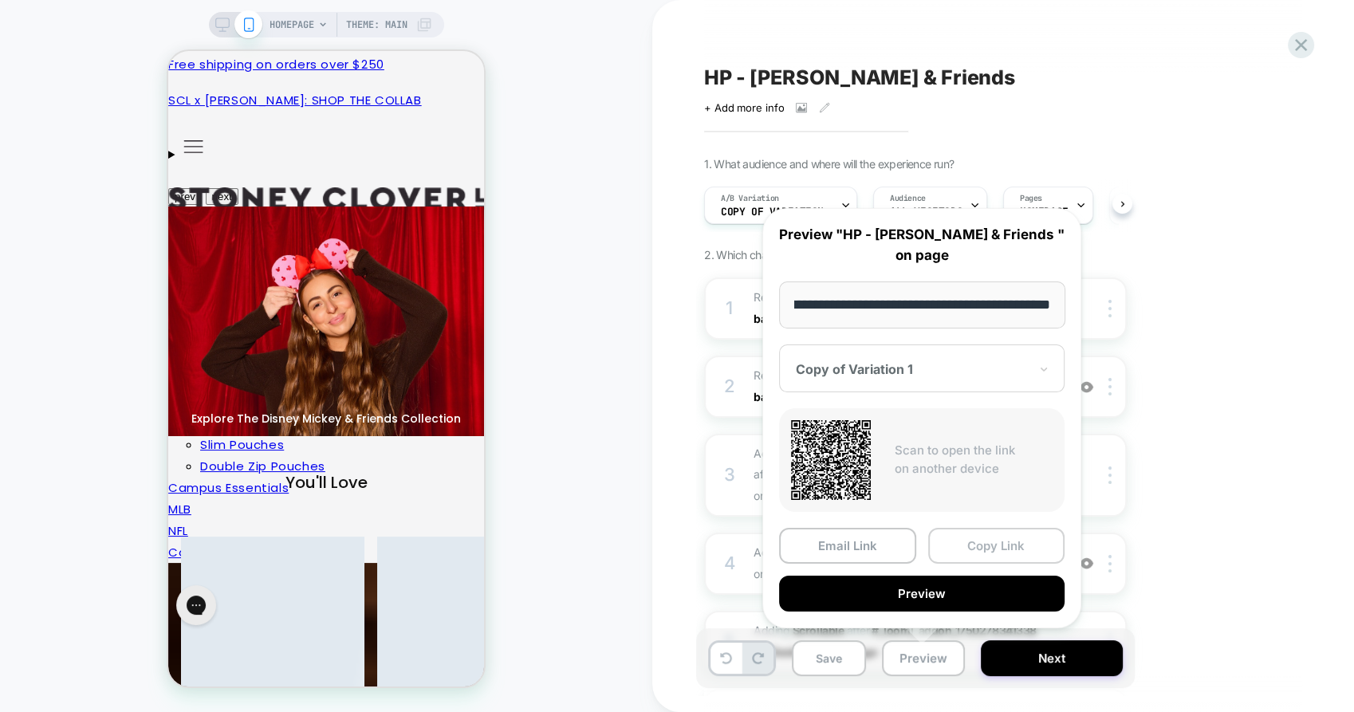
click at [948, 543] on button "Copy Link" at bounding box center [996, 546] width 137 height 36
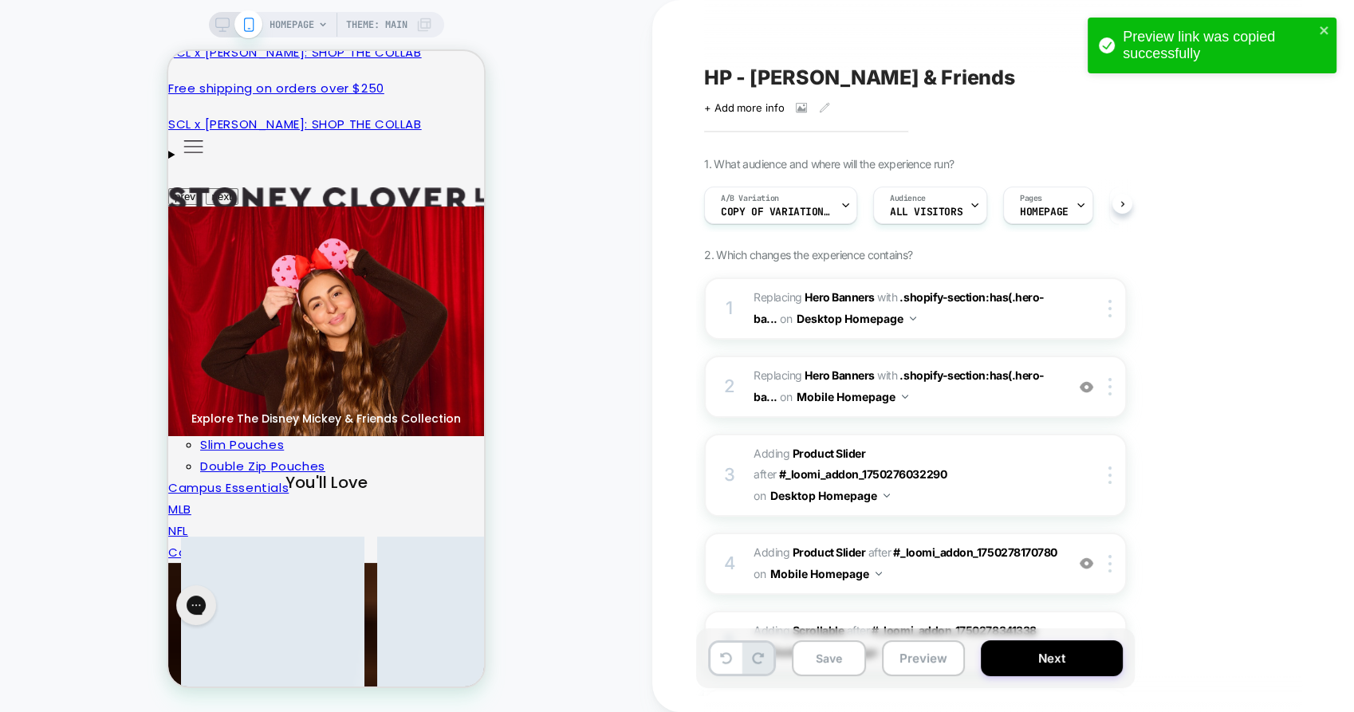
click at [226, 22] on icon at bounding box center [222, 25] width 14 height 14
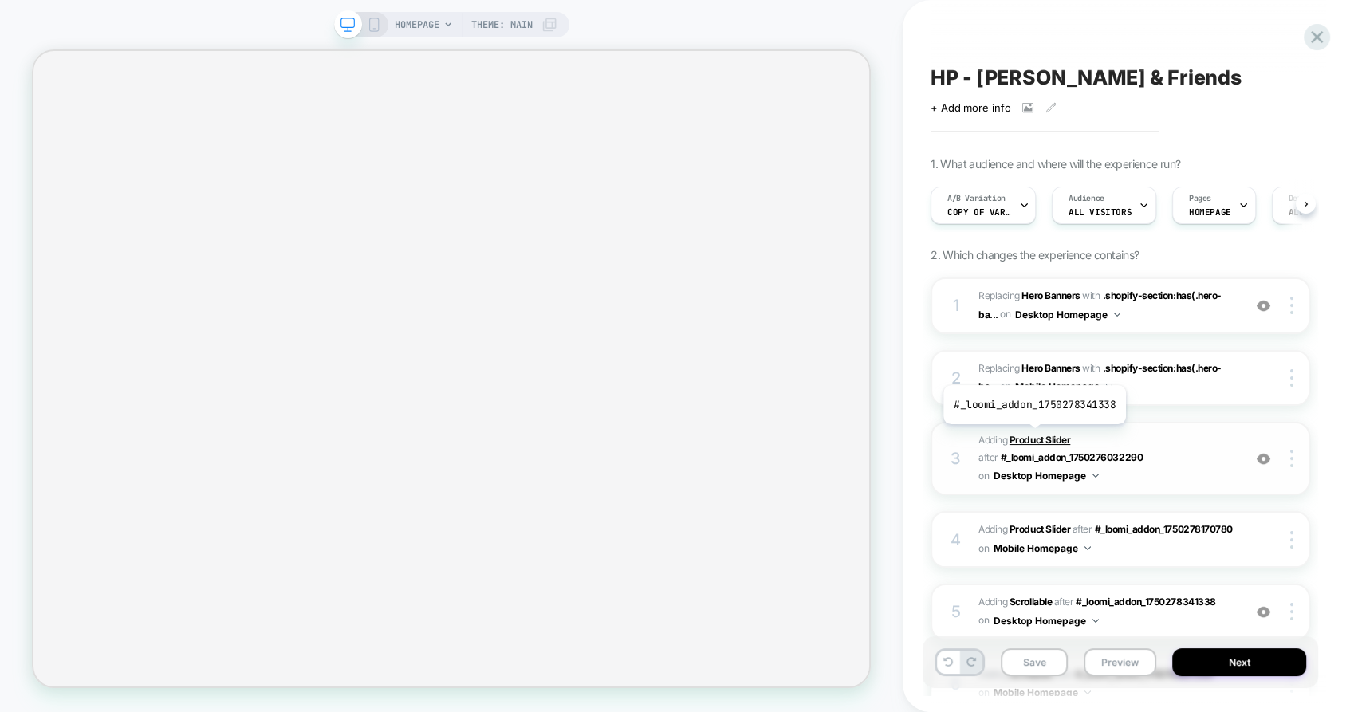
click at [1033, 436] on b "Product Slider" at bounding box center [1040, 440] width 61 height 12
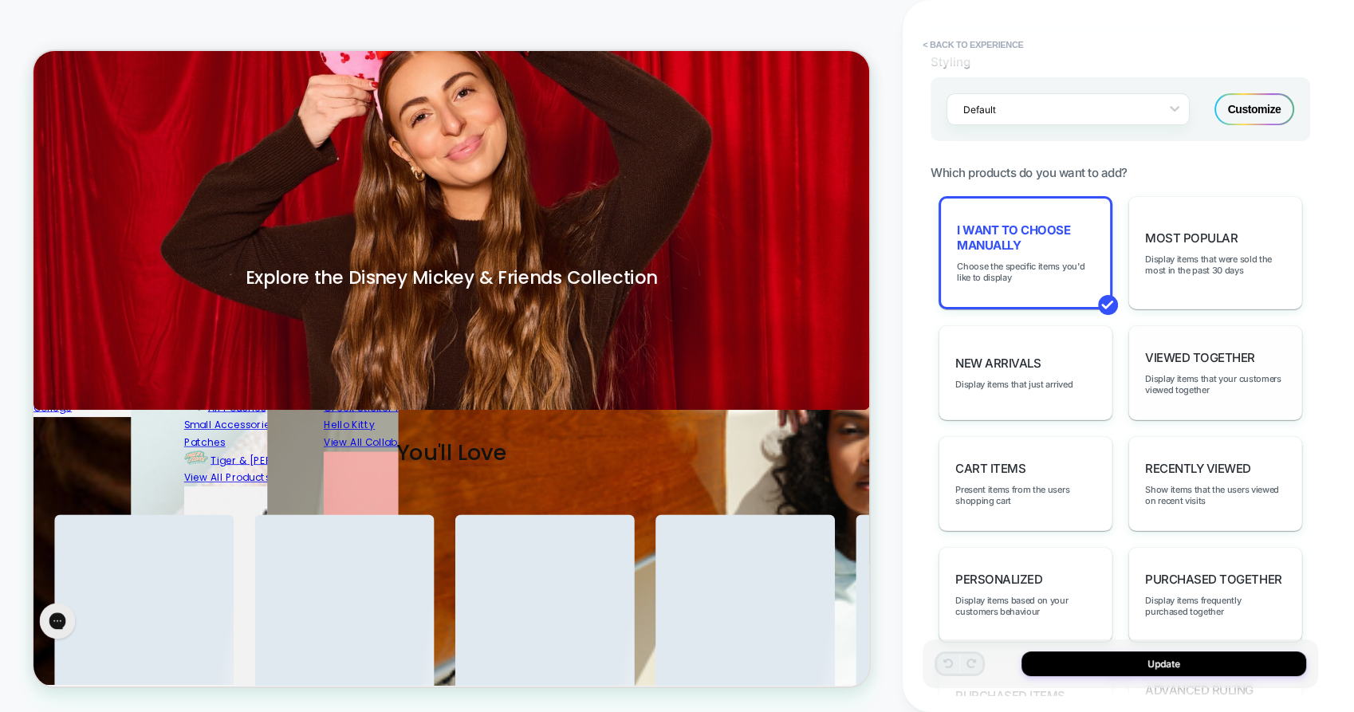
scroll to position [671, 0]
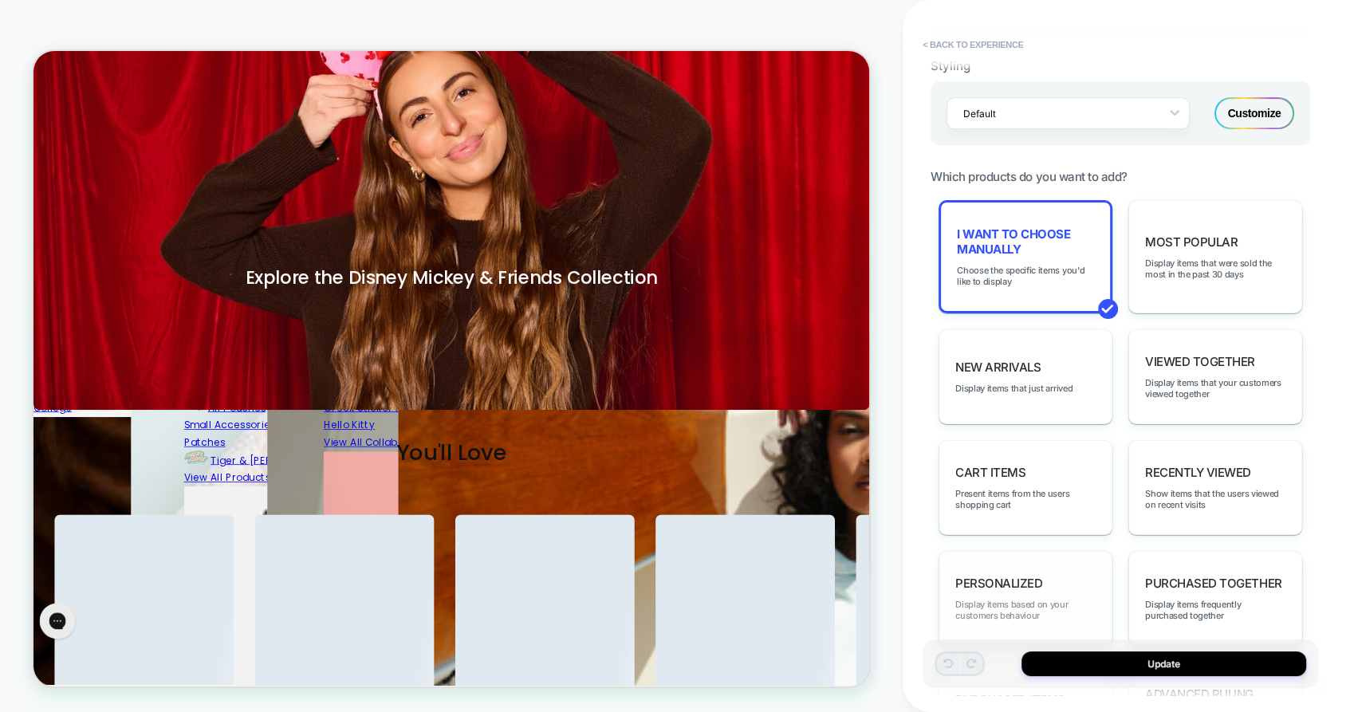
click at [1036, 599] on span "Display items based on your customers behaviour" at bounding box center [1025, 610] width 140 height 22
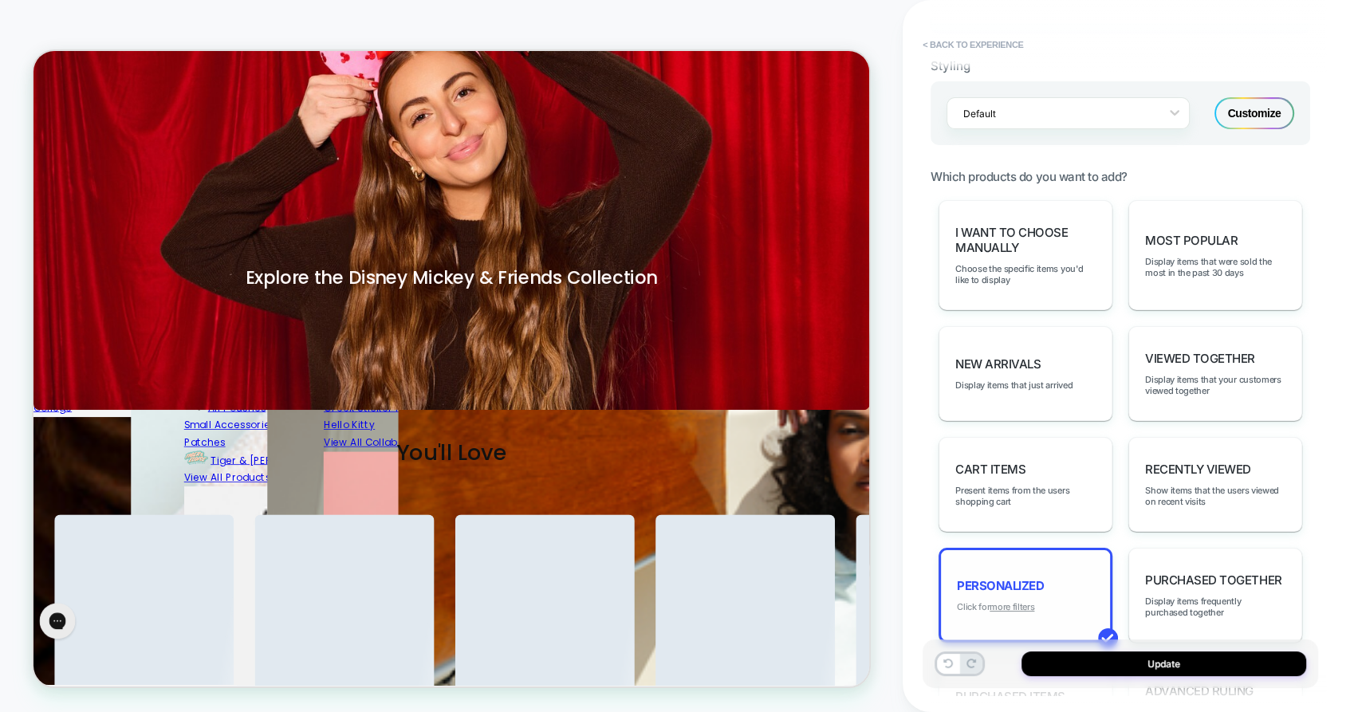
click at [1010, 601] on u "more filters" at bounding box center [1012, 606] width 45 height 11
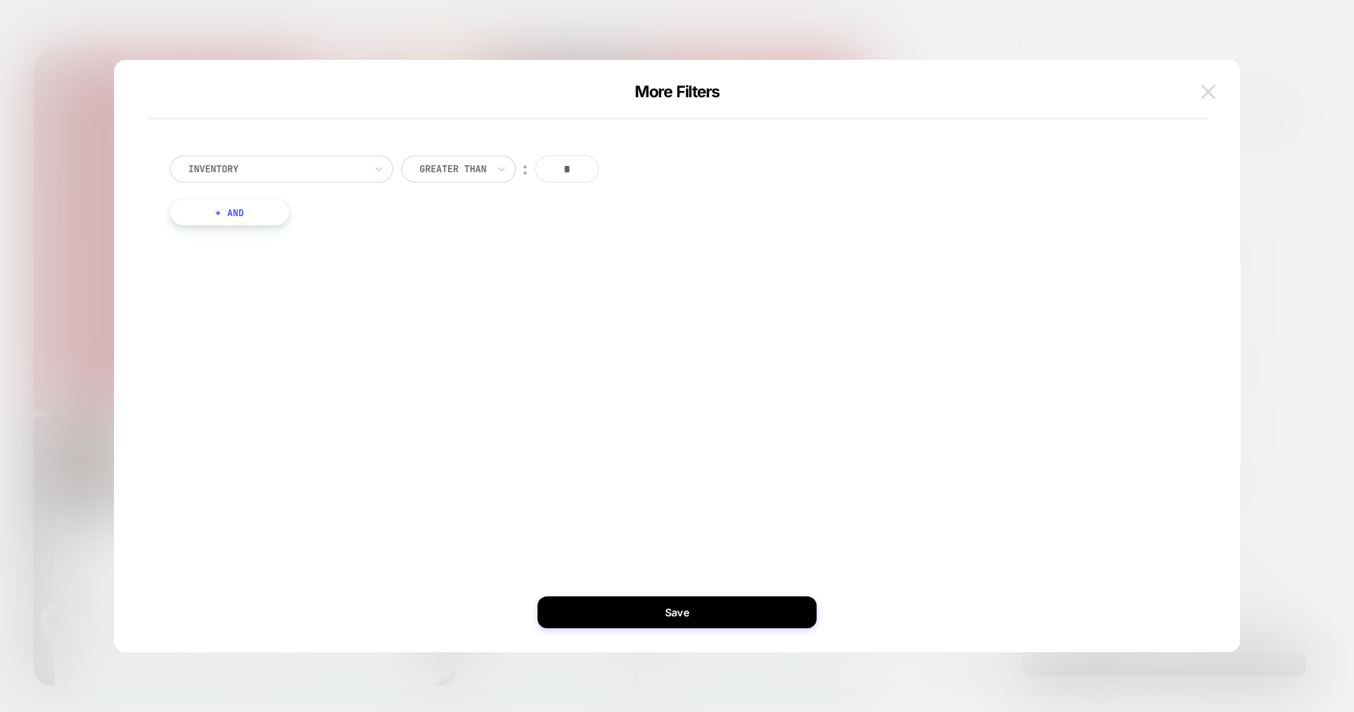
click at [1199, 89] on button at bounding box center [1208, 92] width 24 height 24
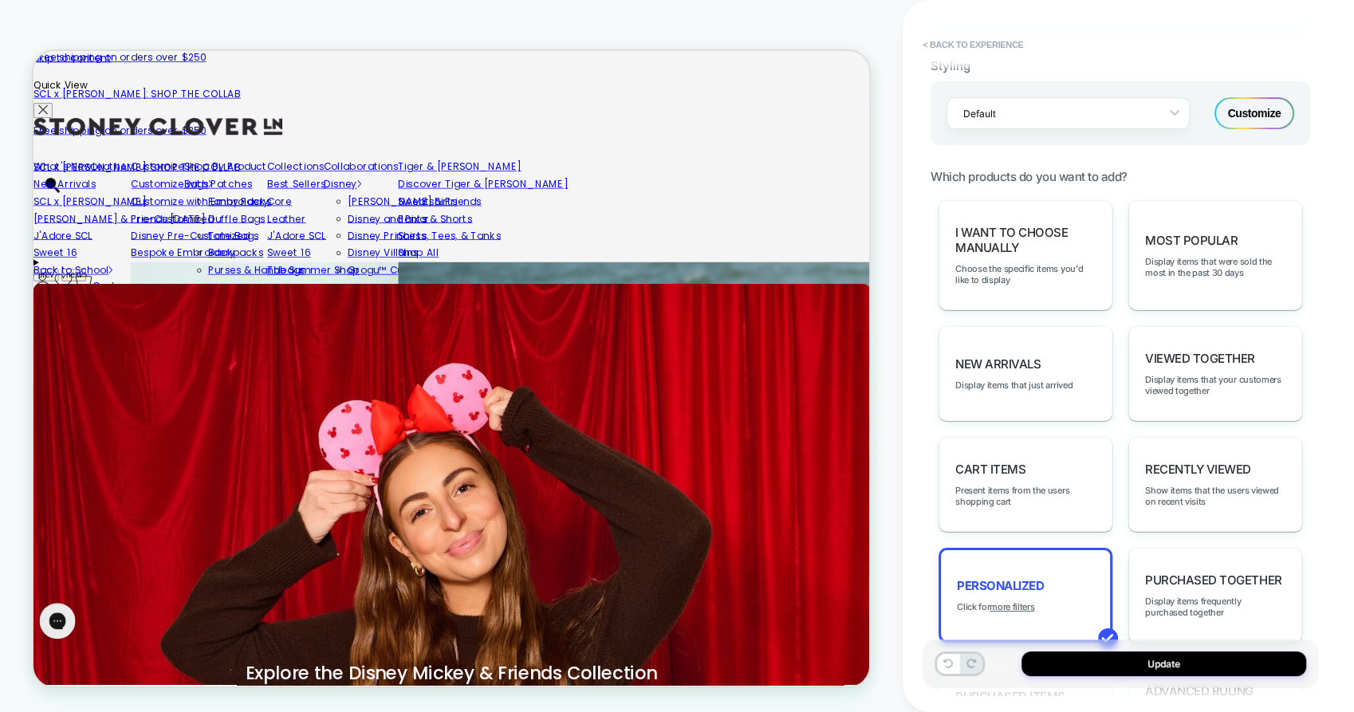
scroll to position [0, 0]
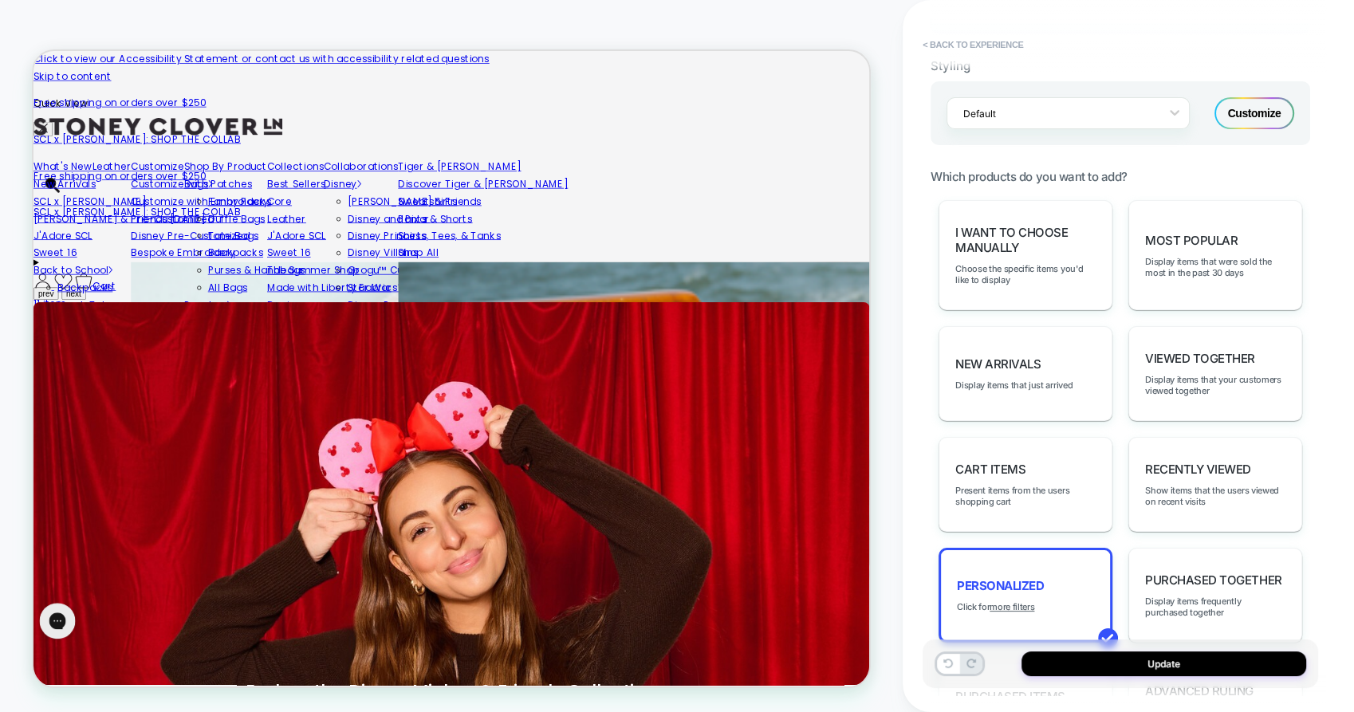
click at [693, 32] on div "HOMEPAGE Theme: MAIN" at bounding box center [451, 356] width 903 height 680
click at [953, 37] on button "< Back to experience" at bounding box center [973, 45] width 116 height 26
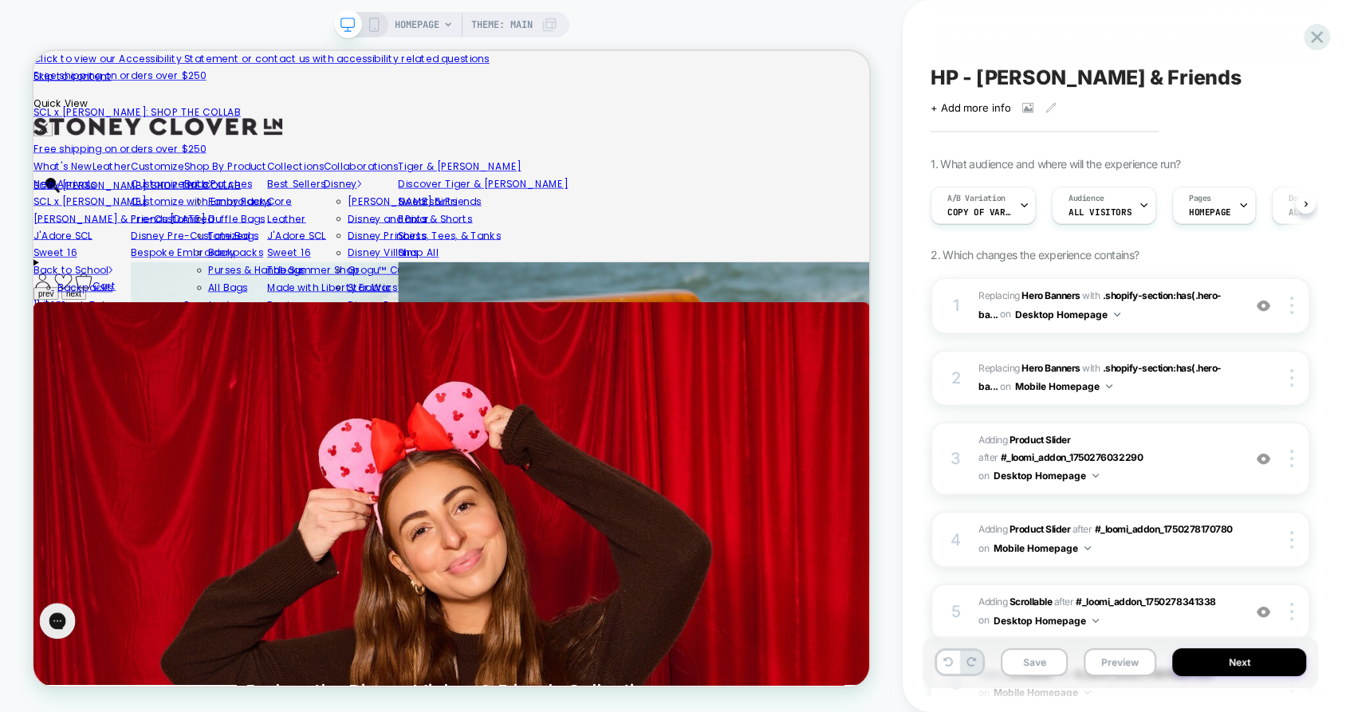
click at [369, 21] on rect at bounding box center [373, 24] width 9 height 13
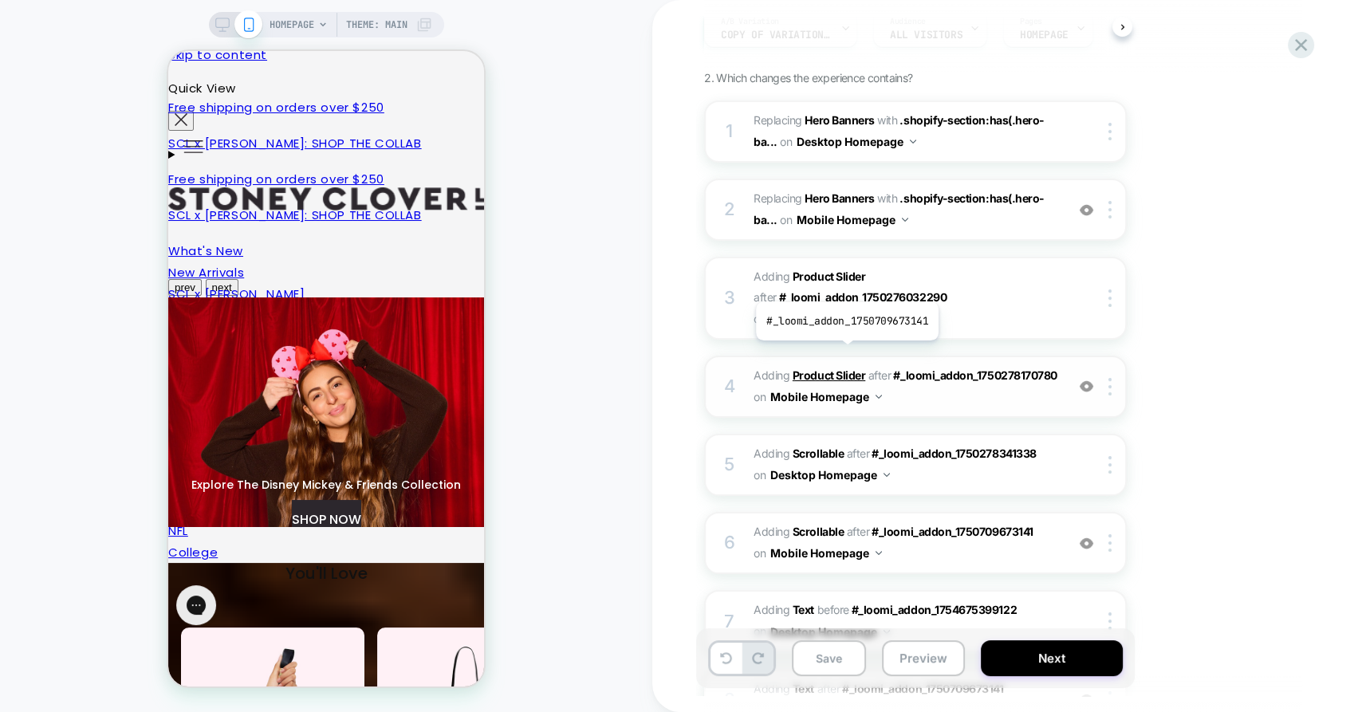
click at [845, 368] on b "Product Slider" at bounding box center [829, 375] width 73 height 14
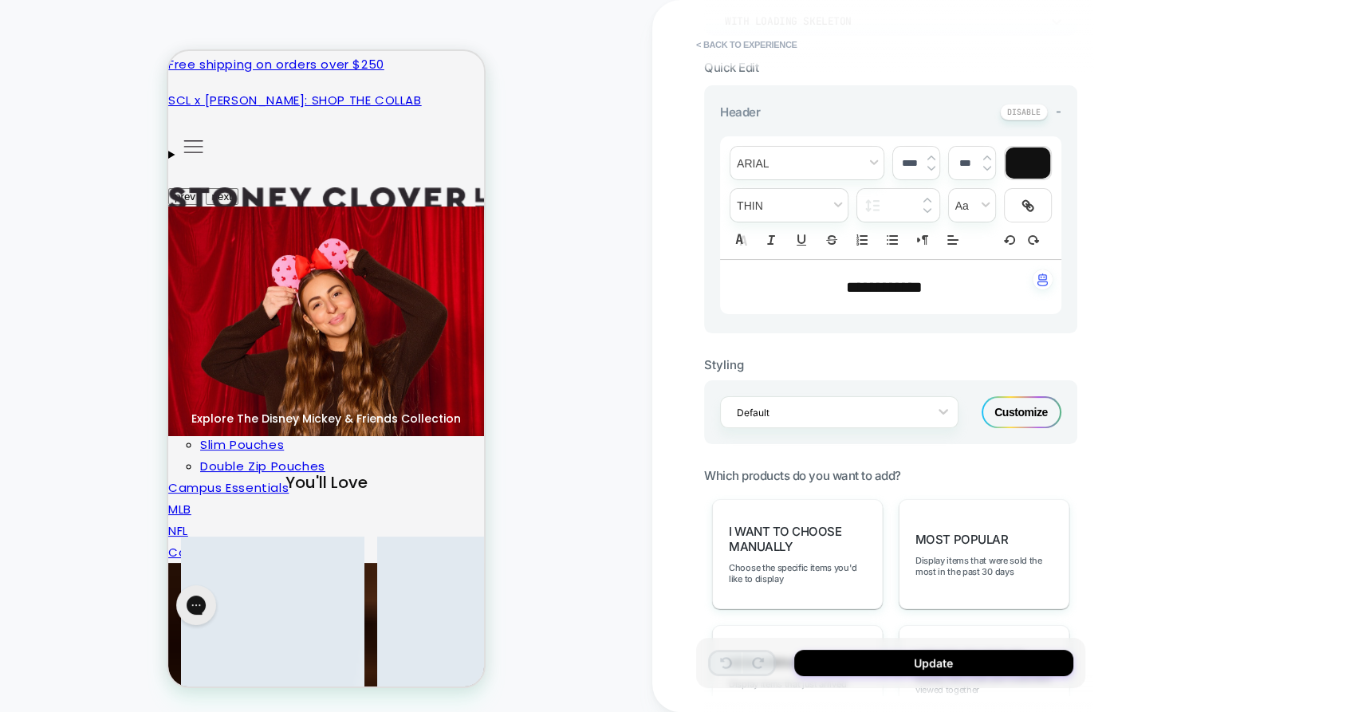
scroll to position [797, 0]
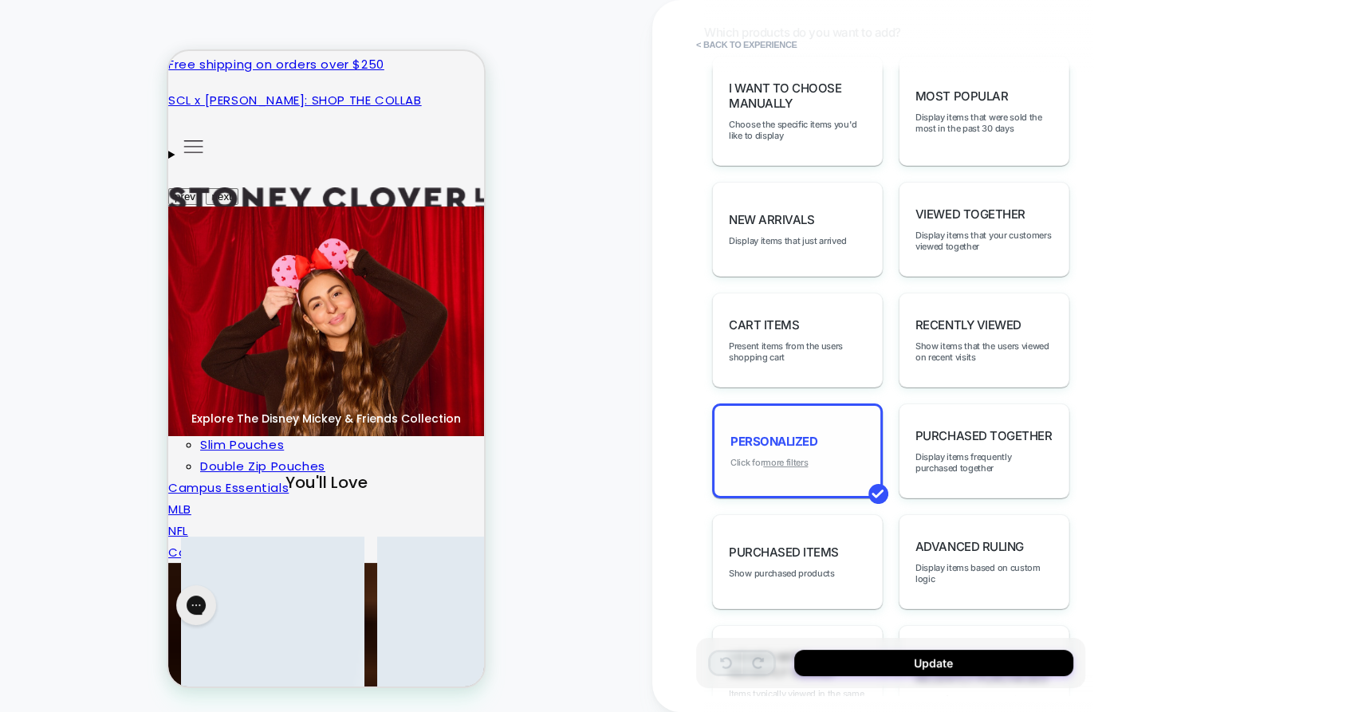
click at [804, 457] on u "more filters" at bounding box center [785, 462] width 45 height 11
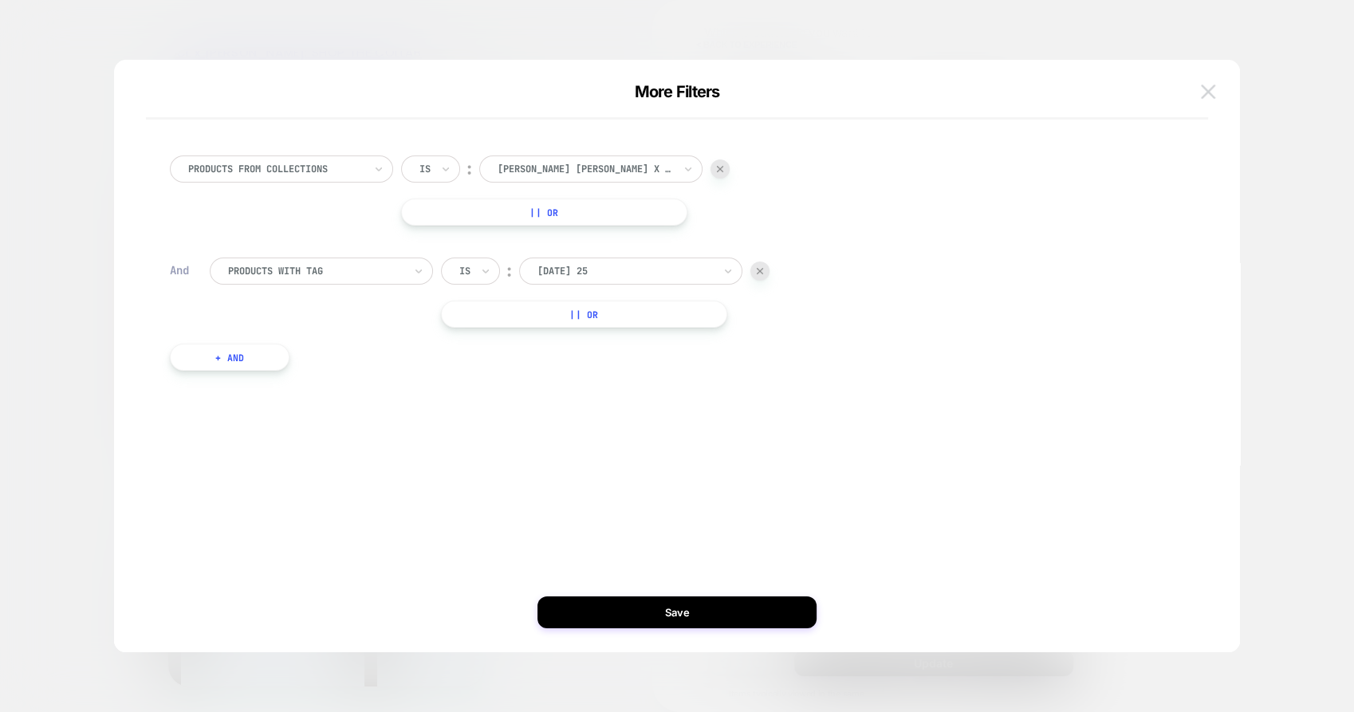
click at [1207, 89] on img at bounding box center [1208, 92] width 14 height 14
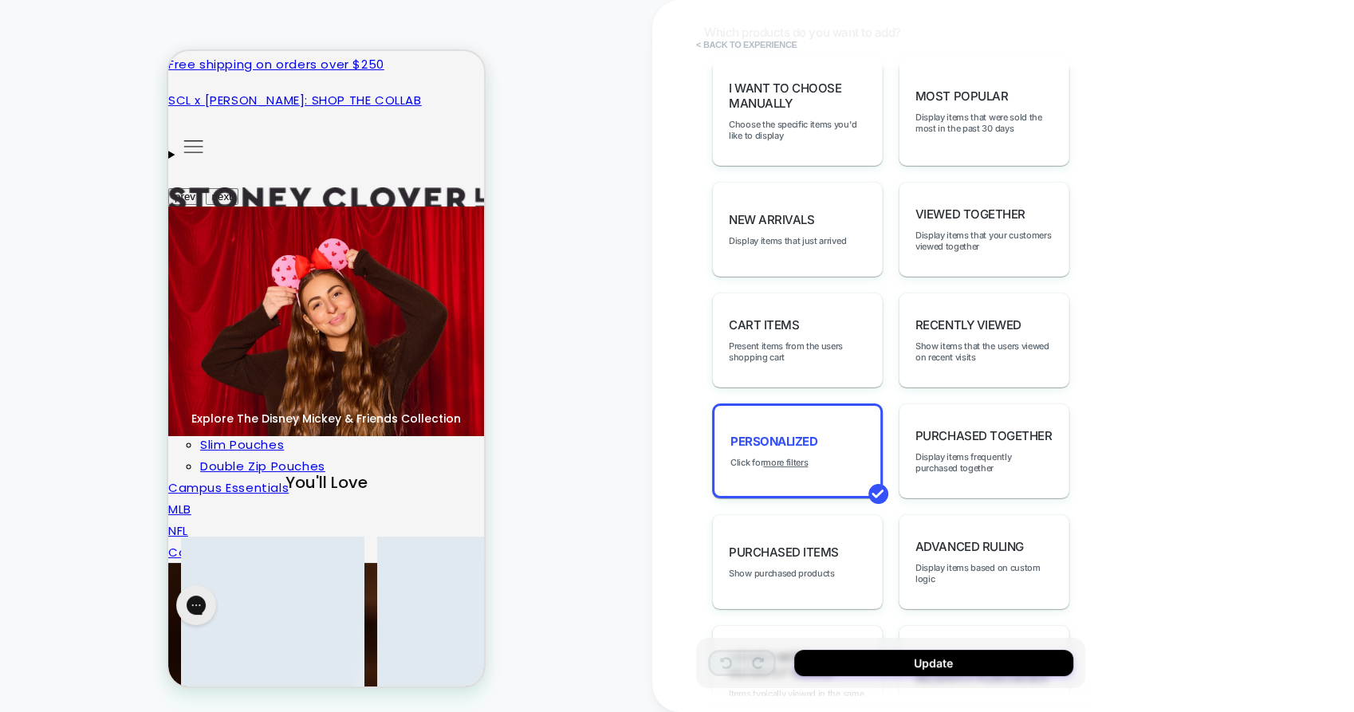
click at [748, 41] on button "< Back to experience" at bounding box center [746, 45] width 116 height 26
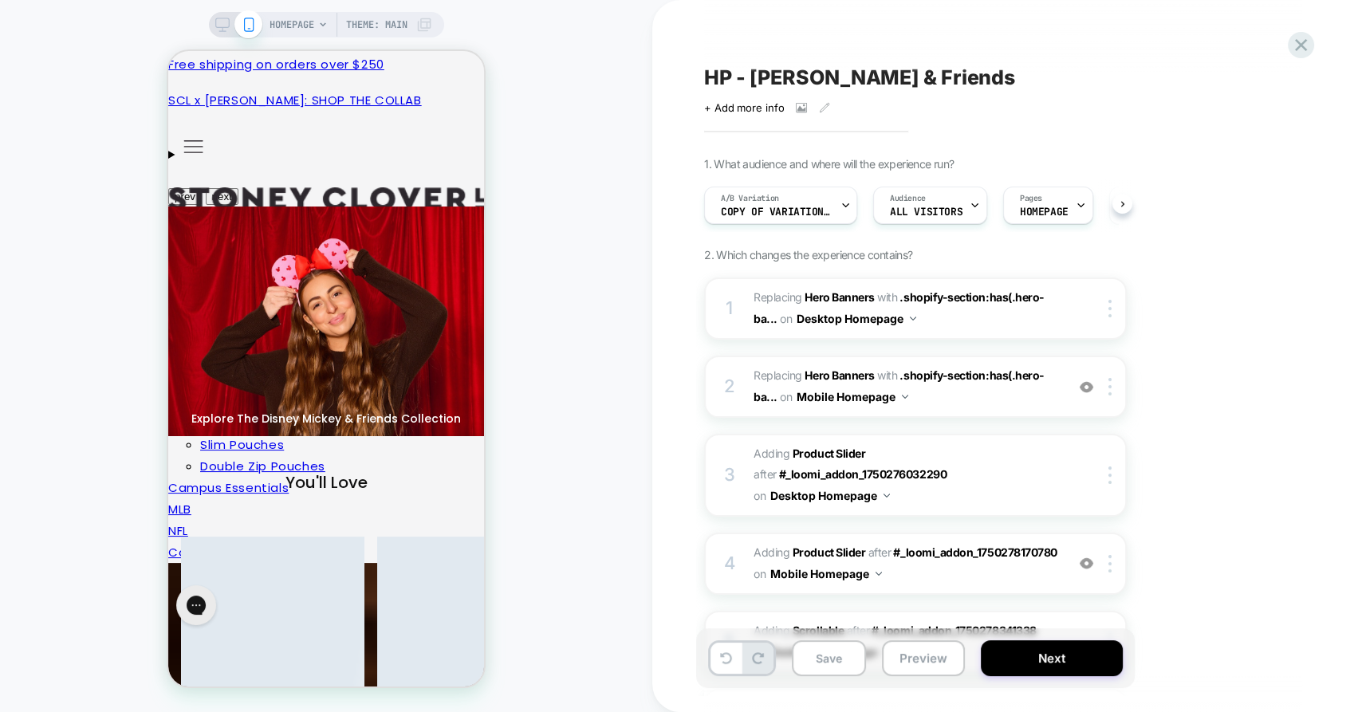
scroll to position [0, 0]
click at [226, 15] on div "HOMEPAGE Theme: MAIN" at bounding box center [326, 25] width 235 height 26
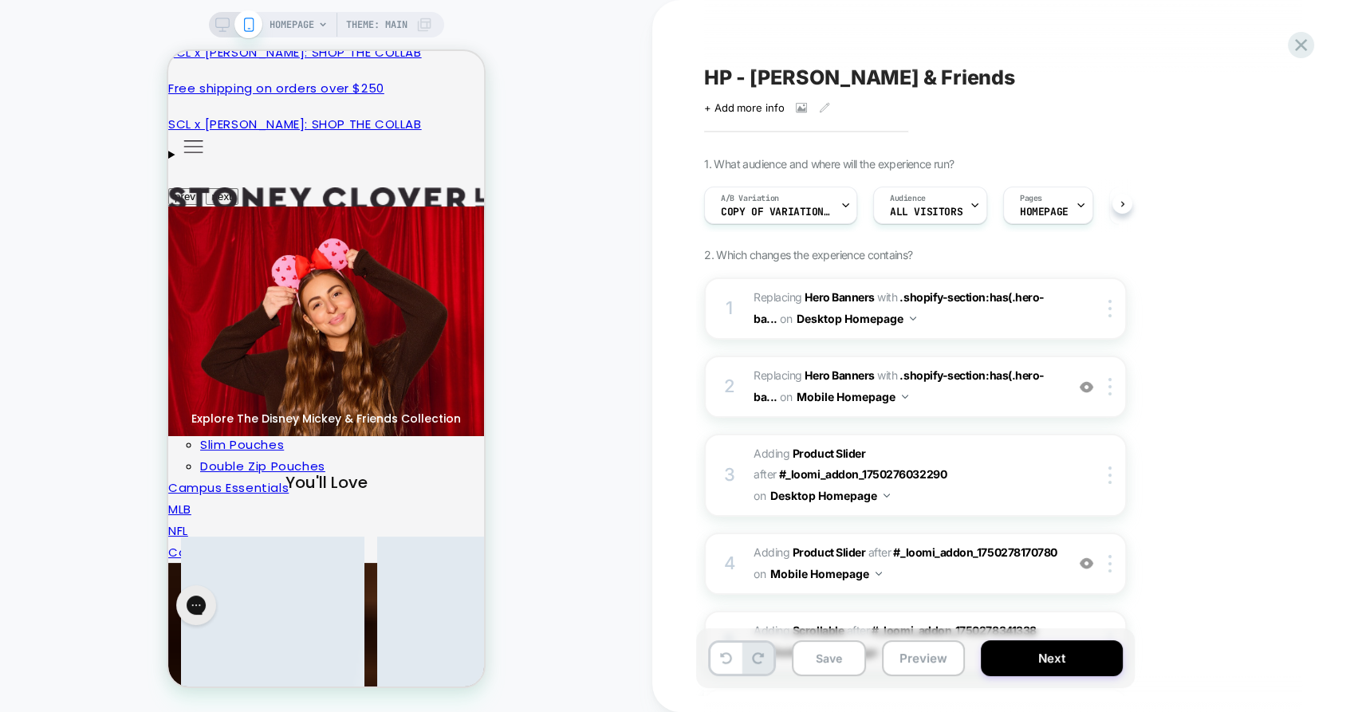
click at [219, 26] on icon at bounding box center [222, 25] width 14 height 14
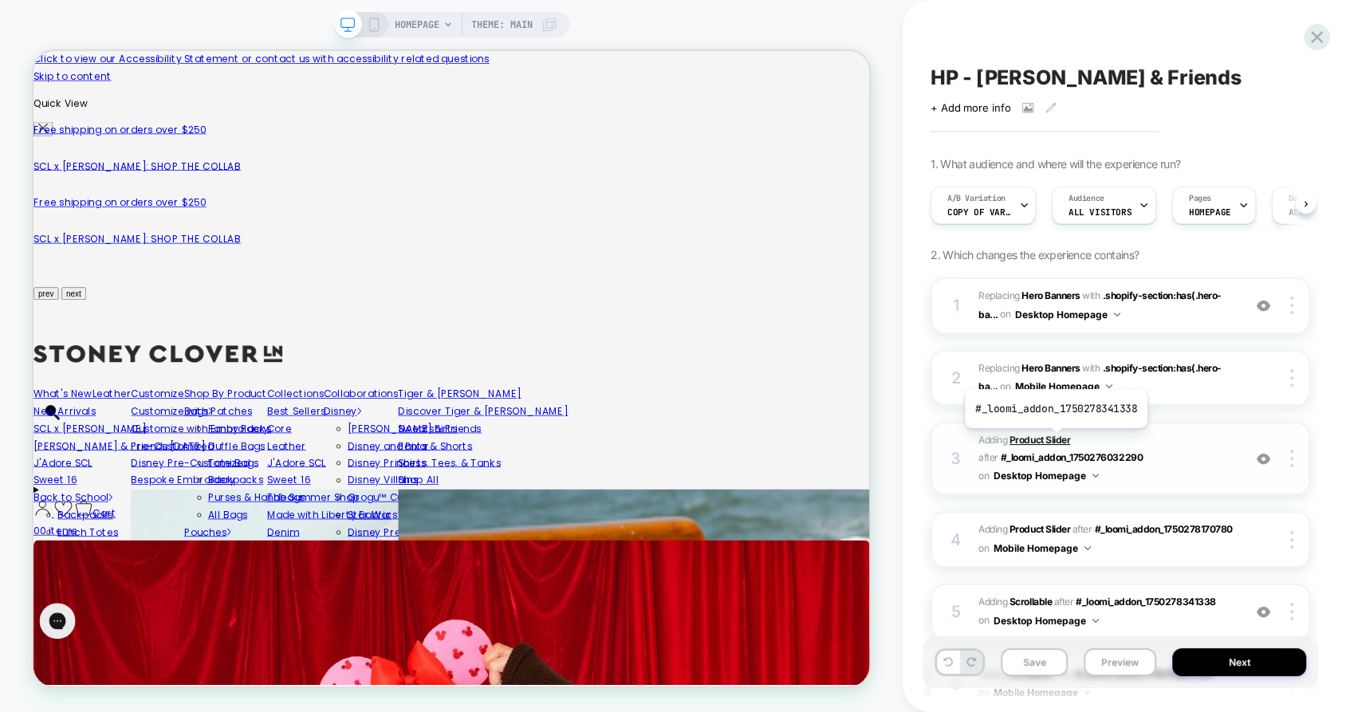
click at [1054, 440] on b "Product Slider" at bounding box center [1040, 440] width 61 height 12
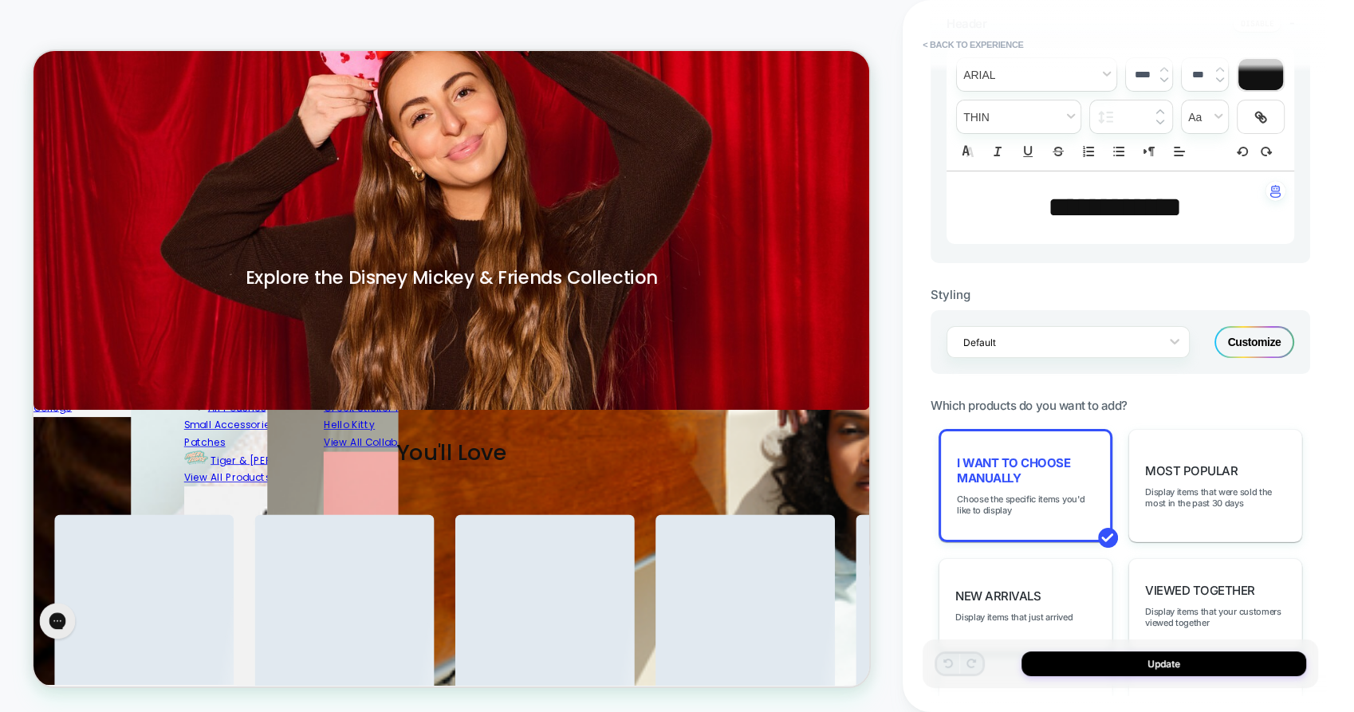
scroll to position [797, 0]
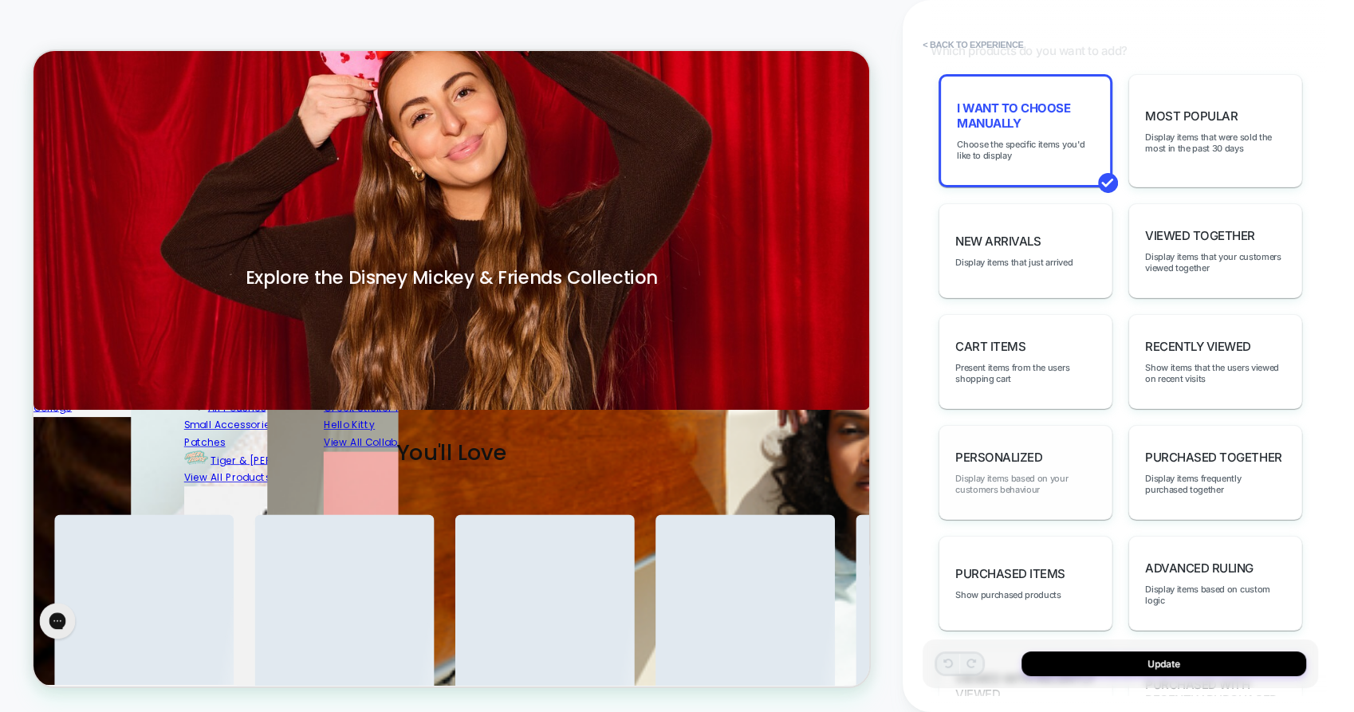
click at [1024, 473] on span "Display items based on your customers behaviour" at bounding box center [1025, 484] width 140 height 22
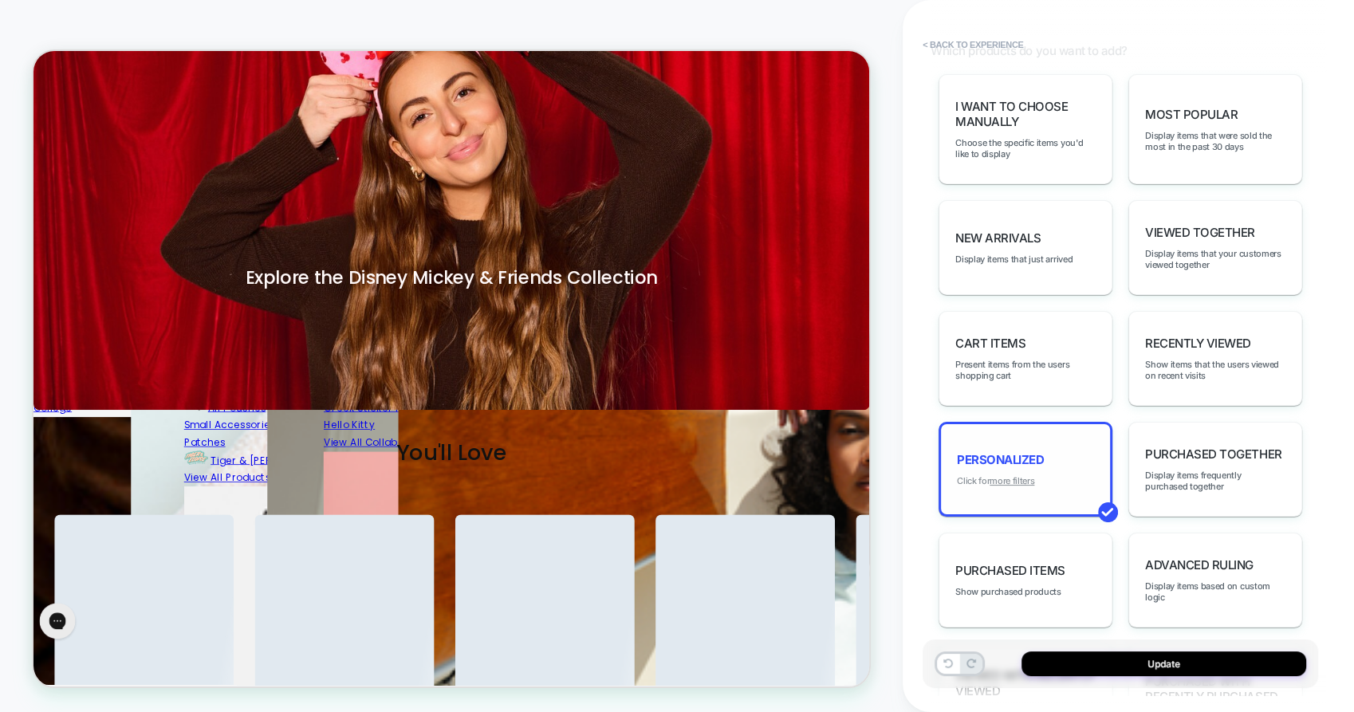
click at [1017, 475] on u "more filters" at bounding box center [1012, 480] width 45 height 11
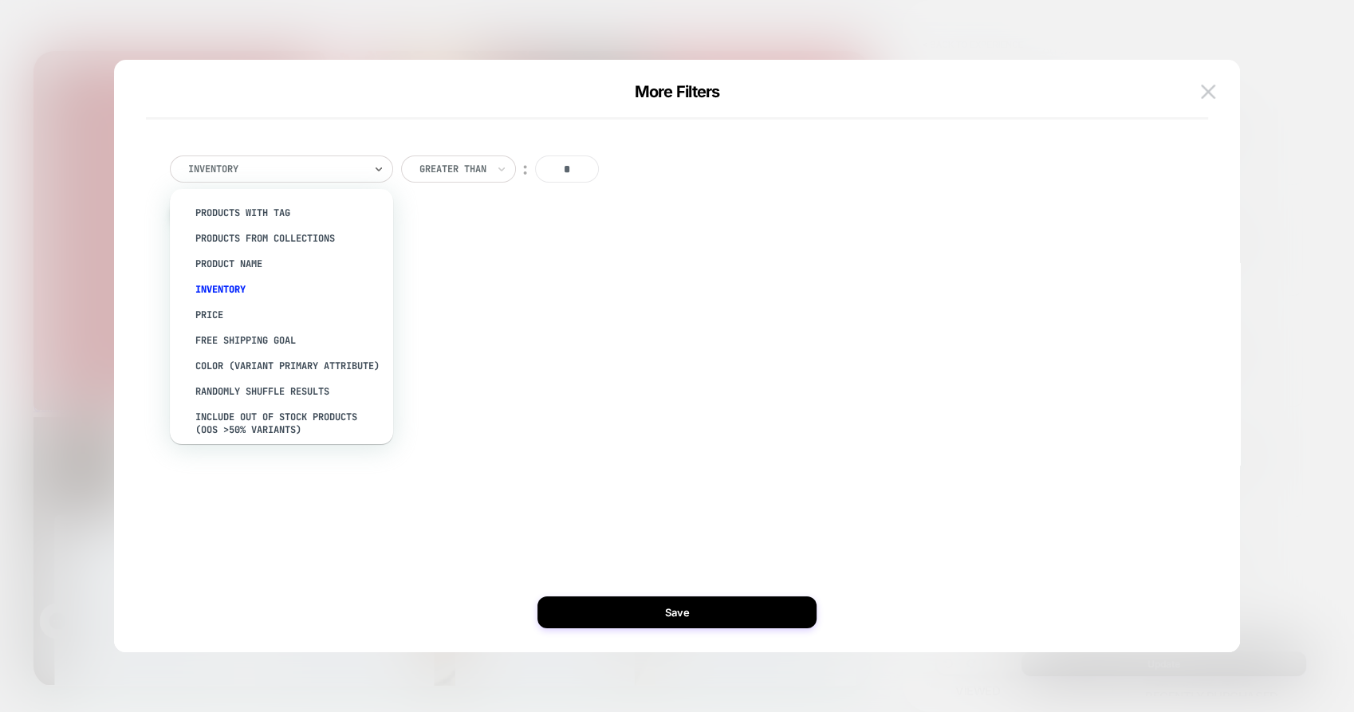
click at [300, 173] on div at bounding box center [275, 169] width 175 height 14
click at [302, 236] on div "products from collections" at bounding box center [289, 239] width 207 height 26
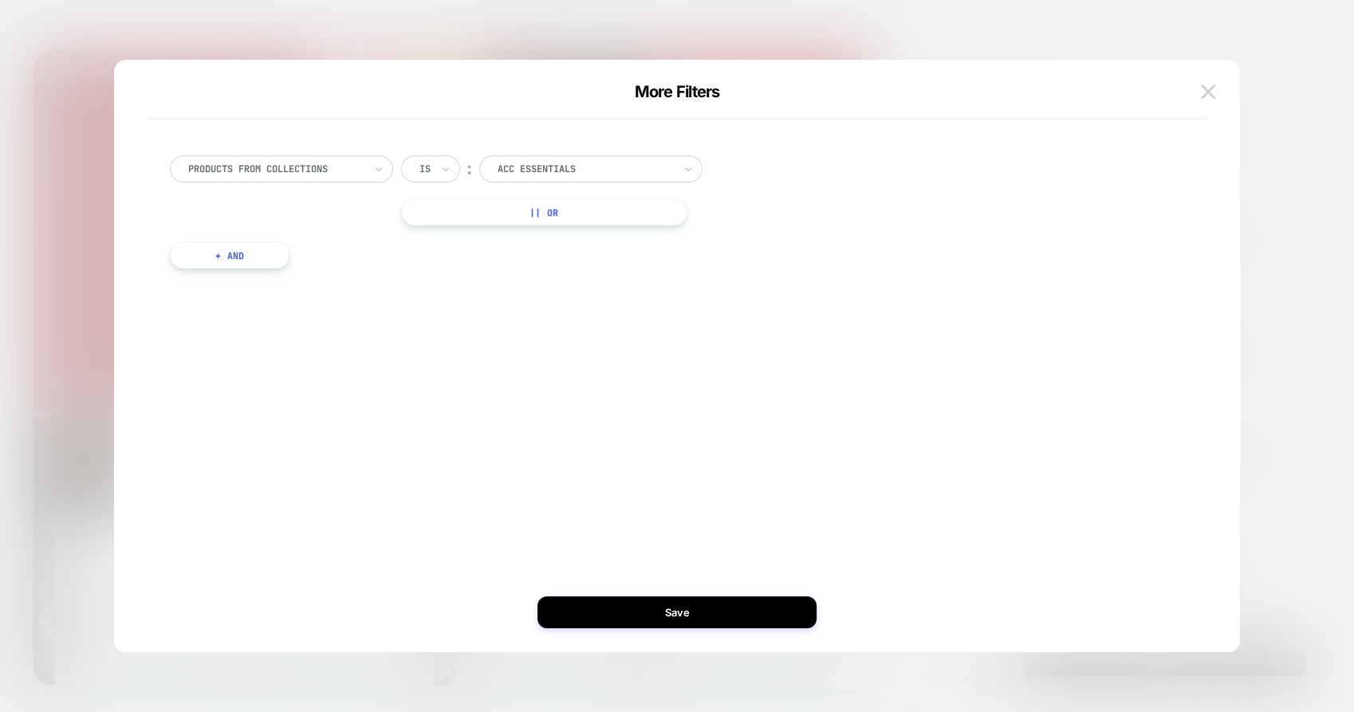
click at [615, 165] on div at bounding box center [585, 169] width 175 height 14
type input "**********"
click at [589, 211] on div "[PERSON_NAME] [PERSON_NAME] x Disney" at bounding box center [600, 219] width 207 height 38
click at [233, 252] on button "+ And" at bounding box center [230, 255] width 120 height 27
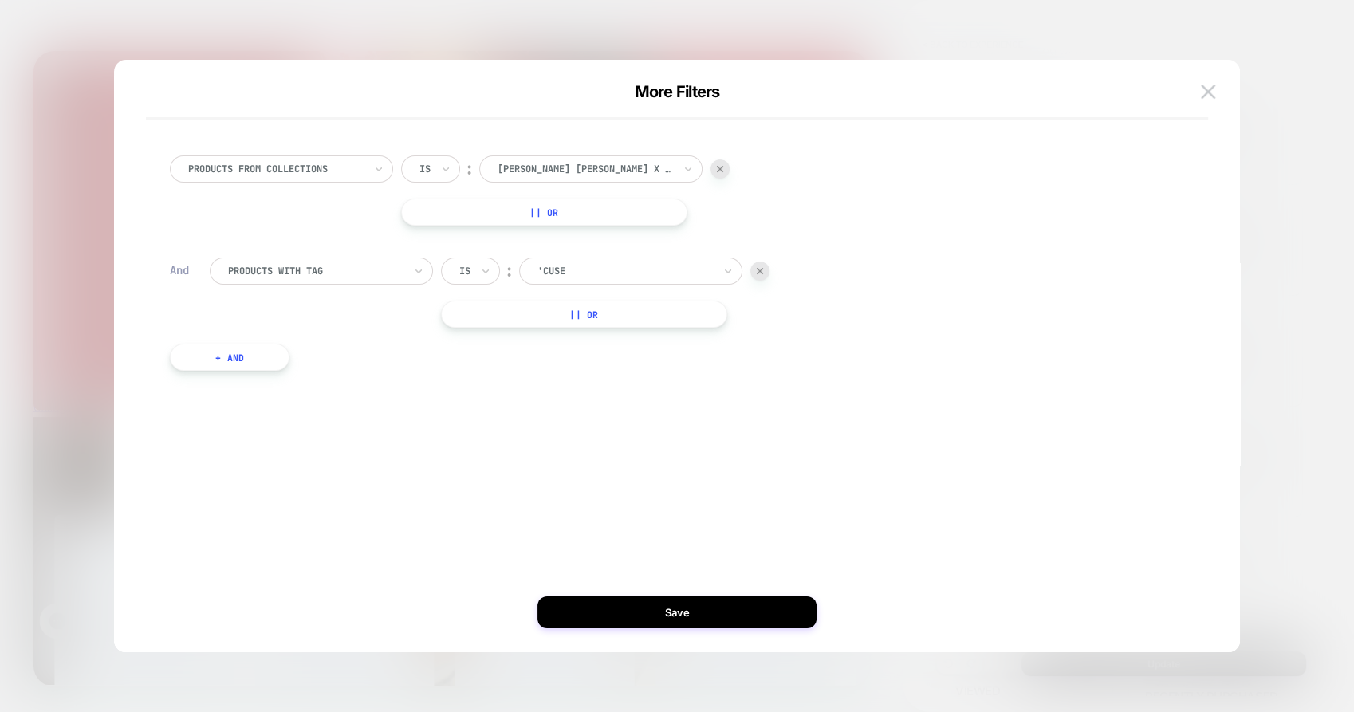
click at [615, 266] on div at bounding box center [624, 271] width 175 height 14
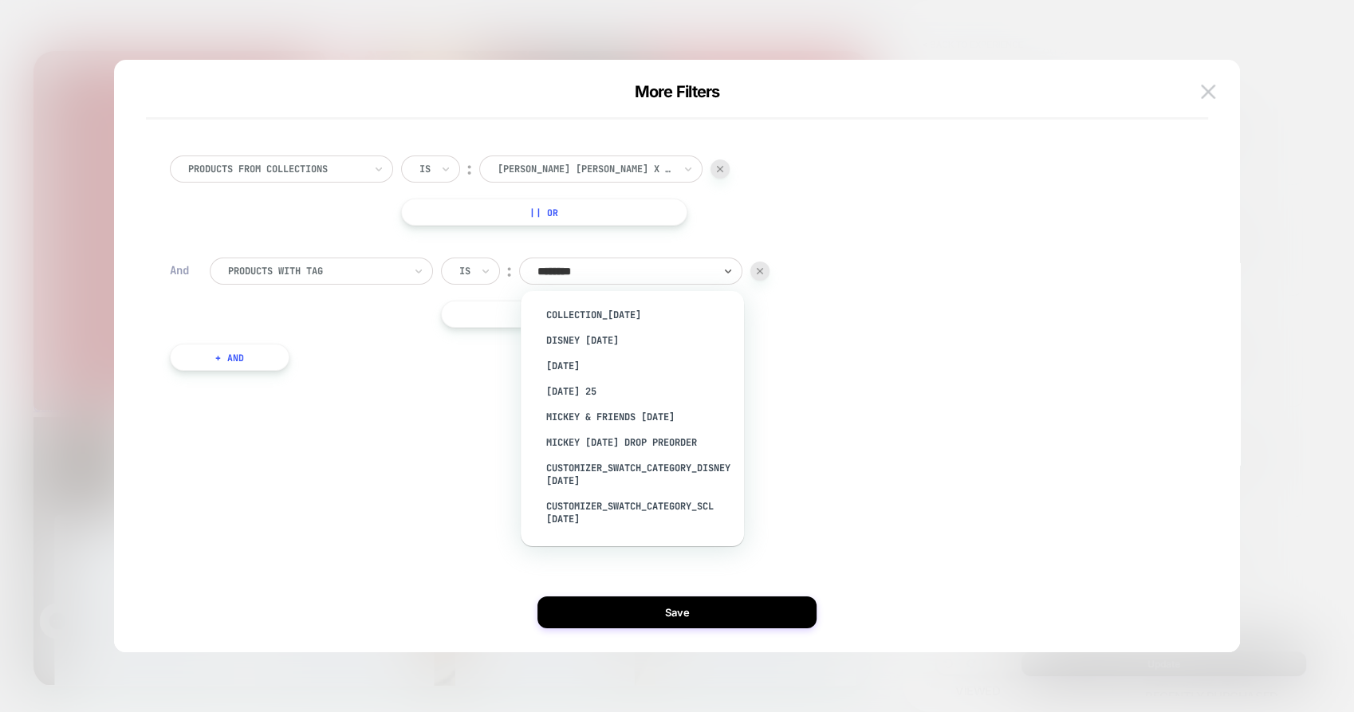
type input "*********"
click at [587, 384] on div "[DATE] 25" at bounding box center [640, 392] width 207 height 26
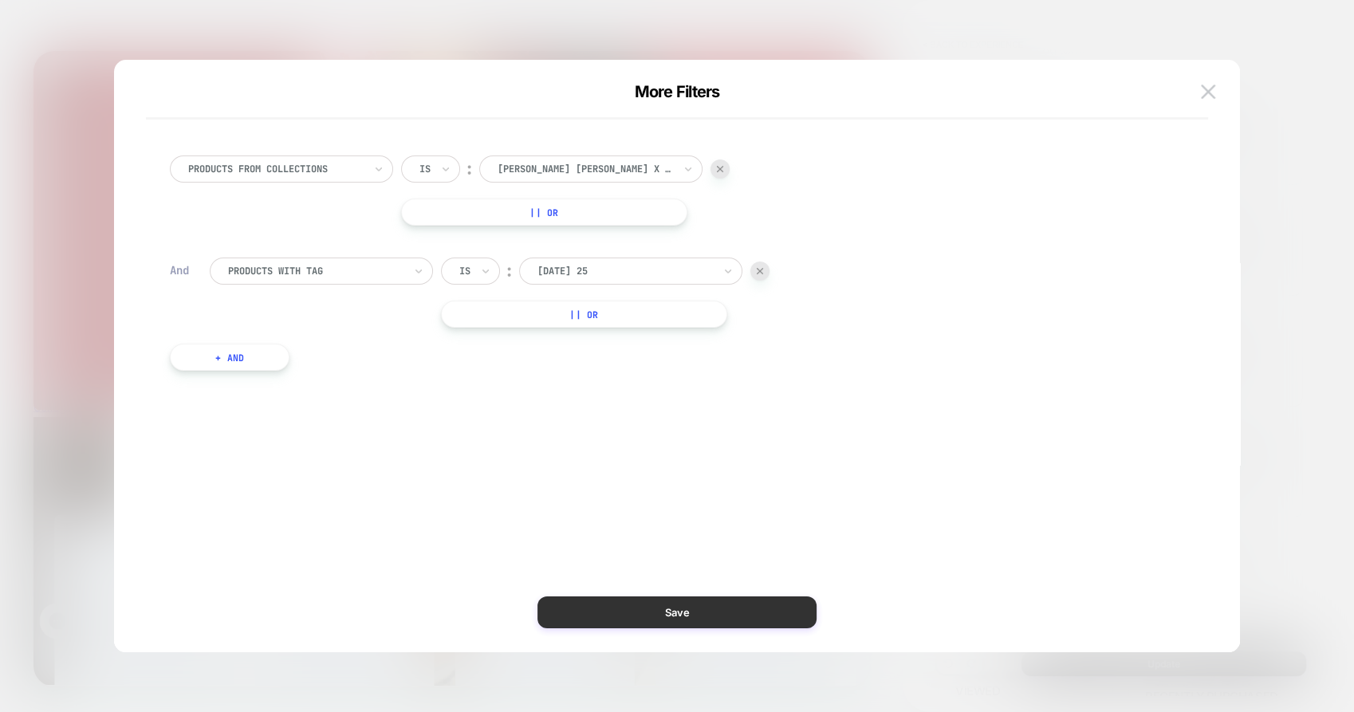
click at [687, 625] on button "Save" at bounding box center [676, 613] width 279 height 32
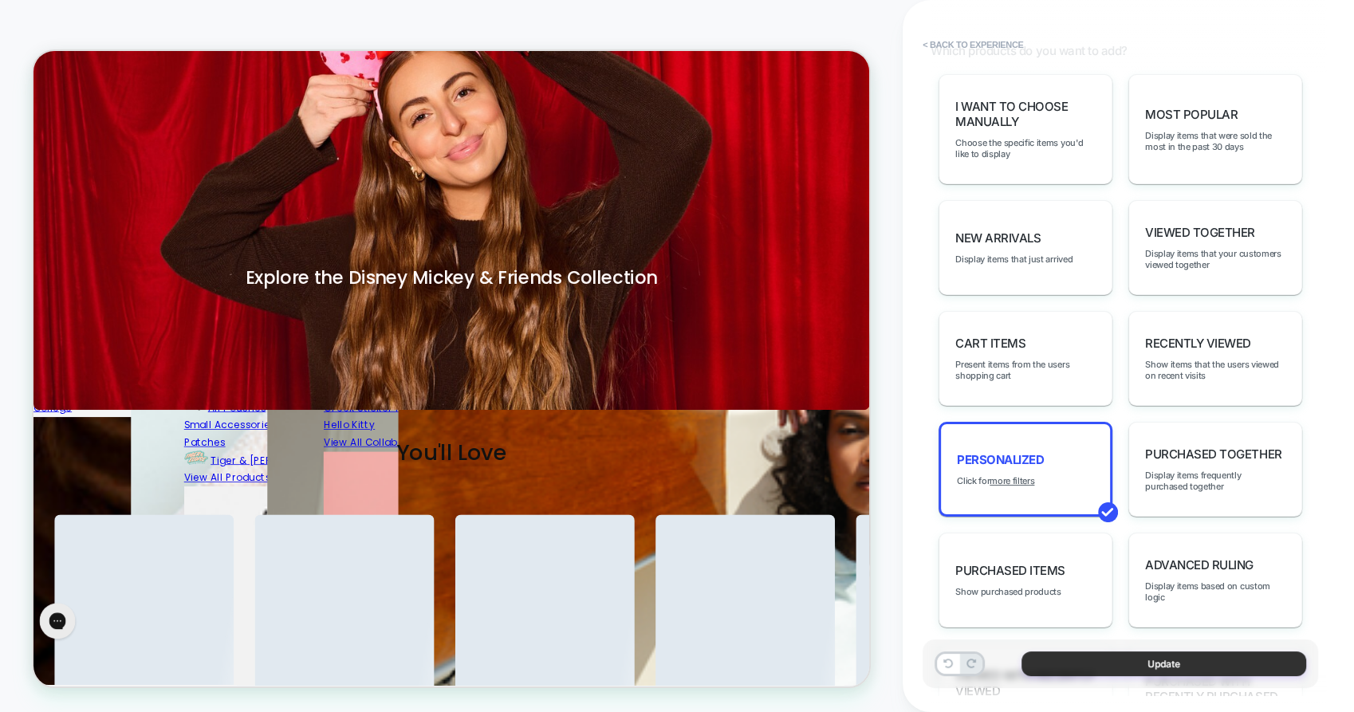
click at [1140, 663] on button "Update" at bounding box center [1164, 664] width 285 height 25
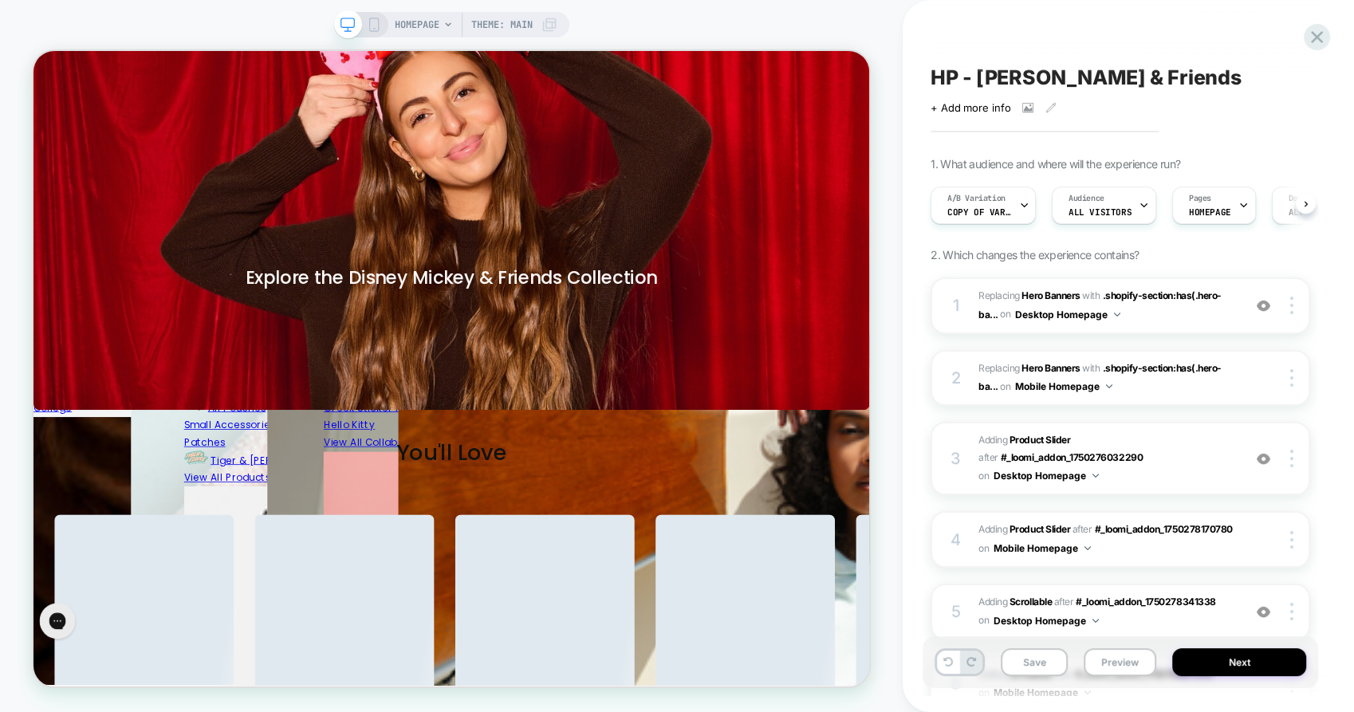
scroll to position [0, 0]
click at [1110, 660] on button "Preview" at bounding box center [1120, 662] width 73 height 28
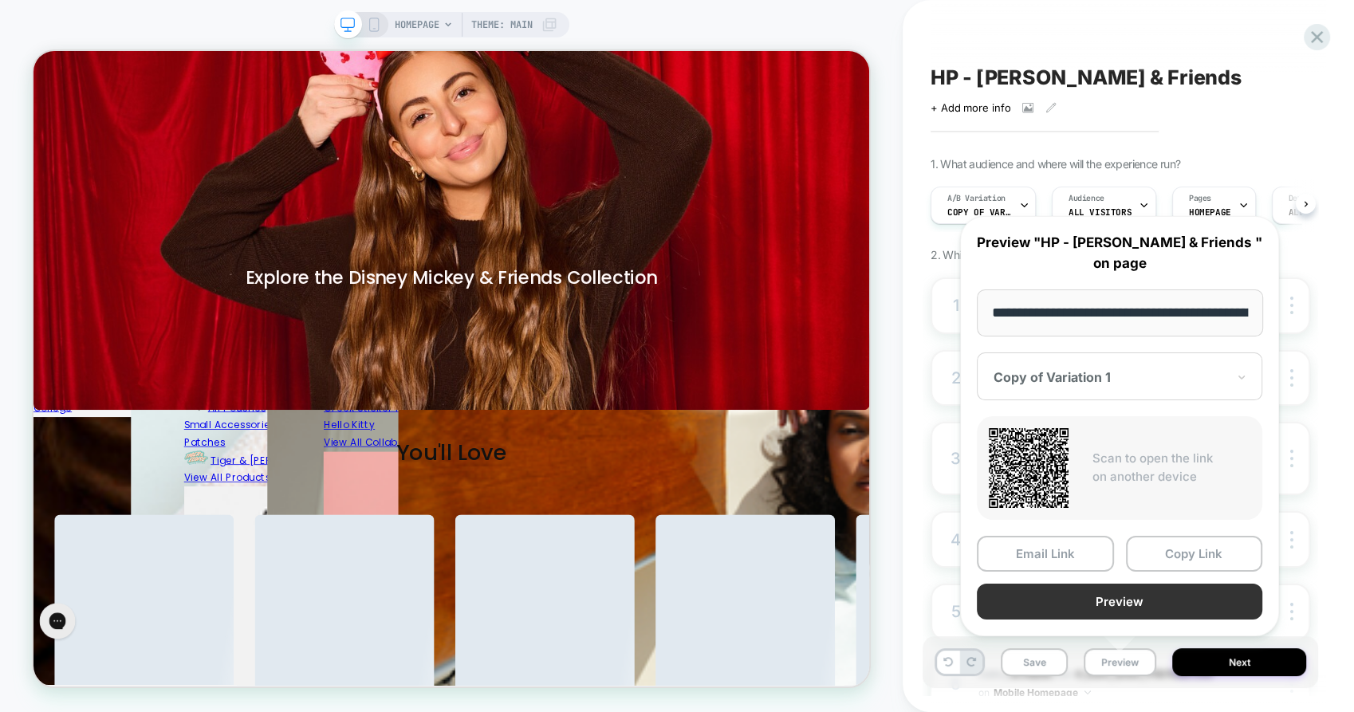
click at [1121, 593] on button "Preview" at bounding box center [1119, 602] width 285 height 36
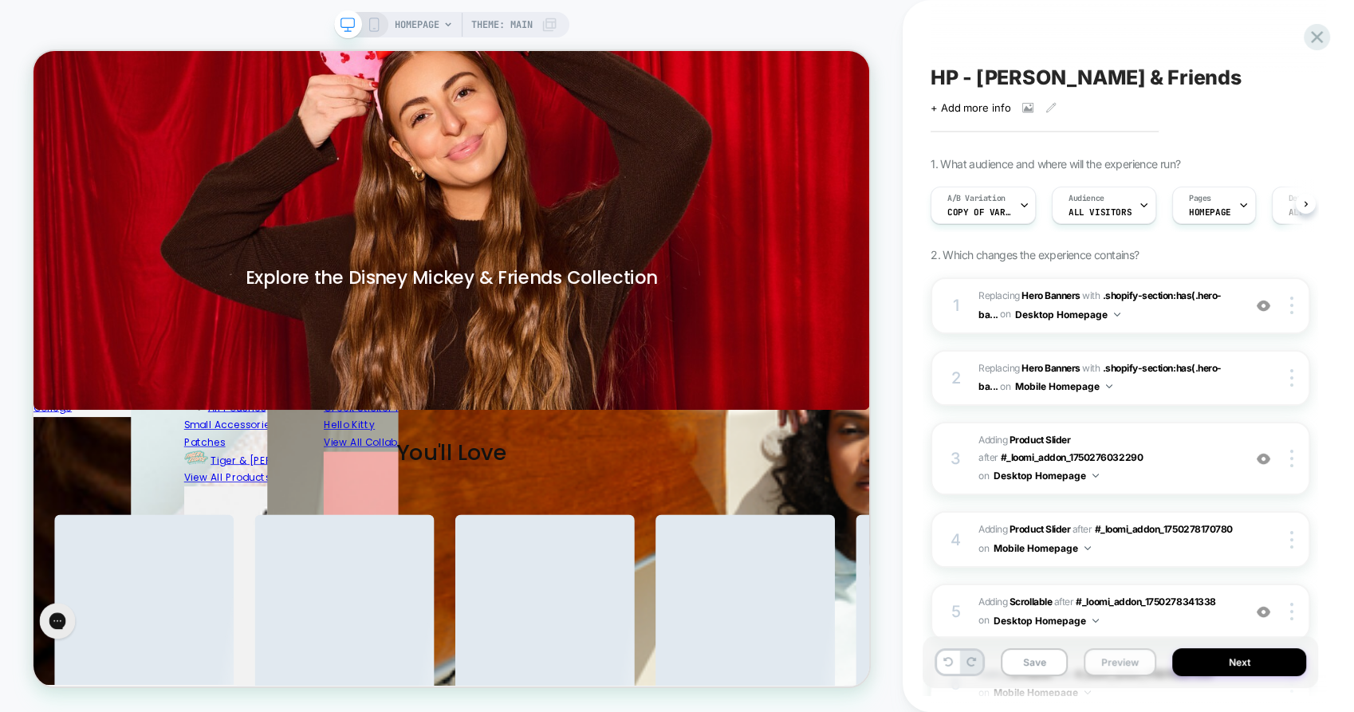
click at [1120, 662] on button "Preview" at bounding box center [1120, 662] width 73 height 28
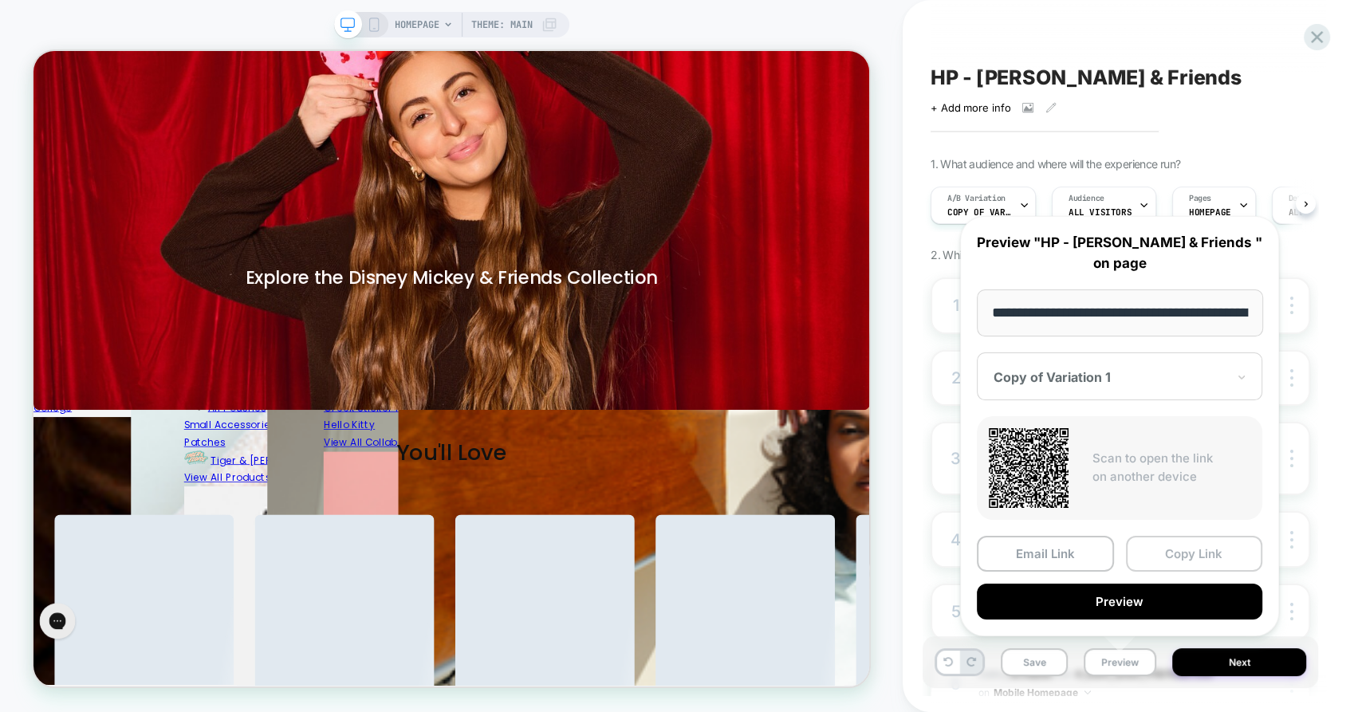
click at [1200, 551] on button "Copy Link" at bounding box center [1194, 554] width 137 height 36
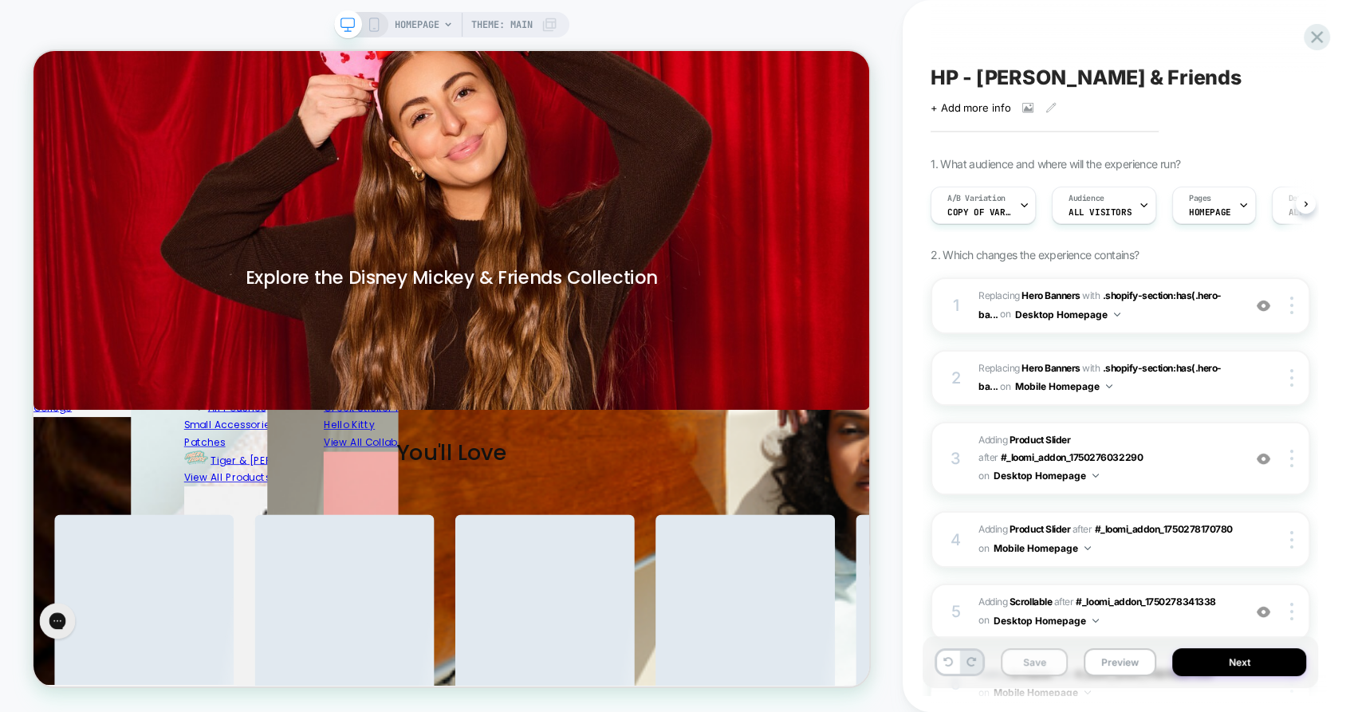
click at [1036, 660] on button "Save" at bounding box center [1034, 662] width 67 height 28
click at [1030, 671] on button "Save" at bounding box center [1034, 662] width 67 height 28
click at [1214, 661] on button "Next" at bounding box center [1239, 662] width 134 height 28
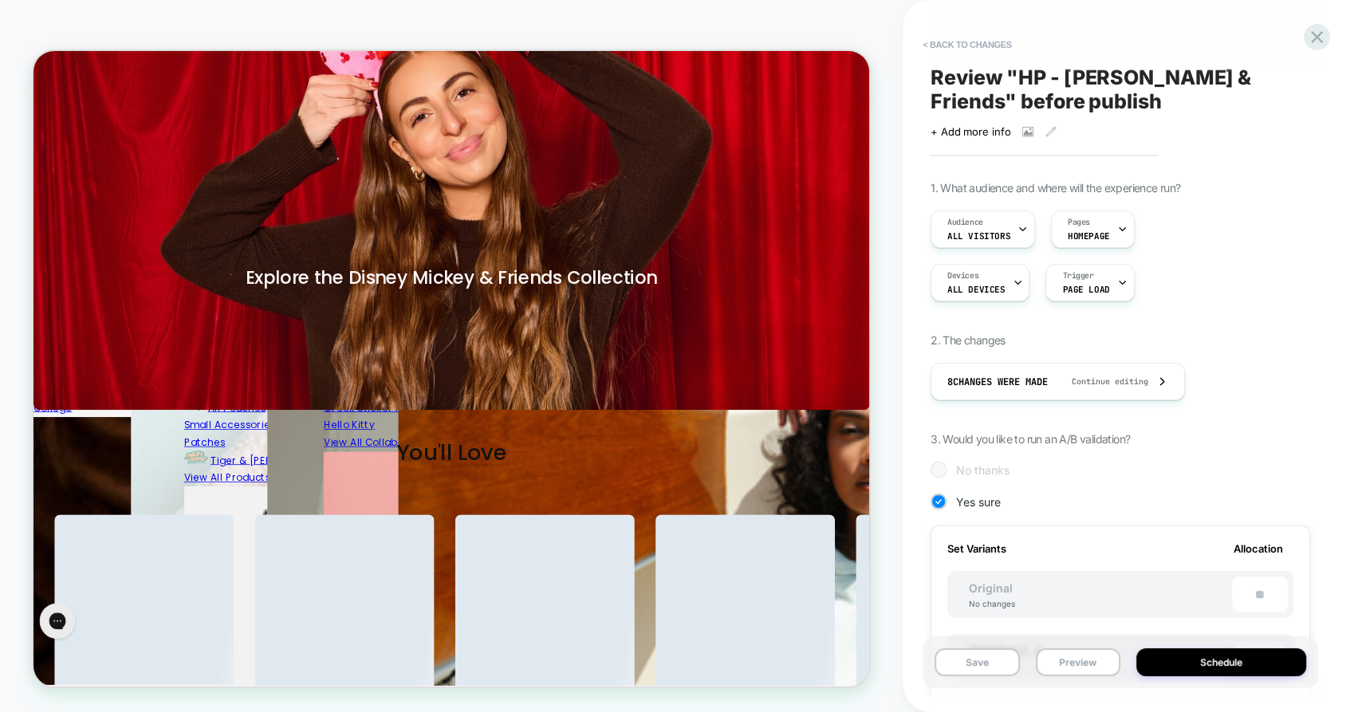
scroll to position [0, 1]
click at [941, 43] on button "< Back to changes" at bounding box center [967, 45] width 105 height 26
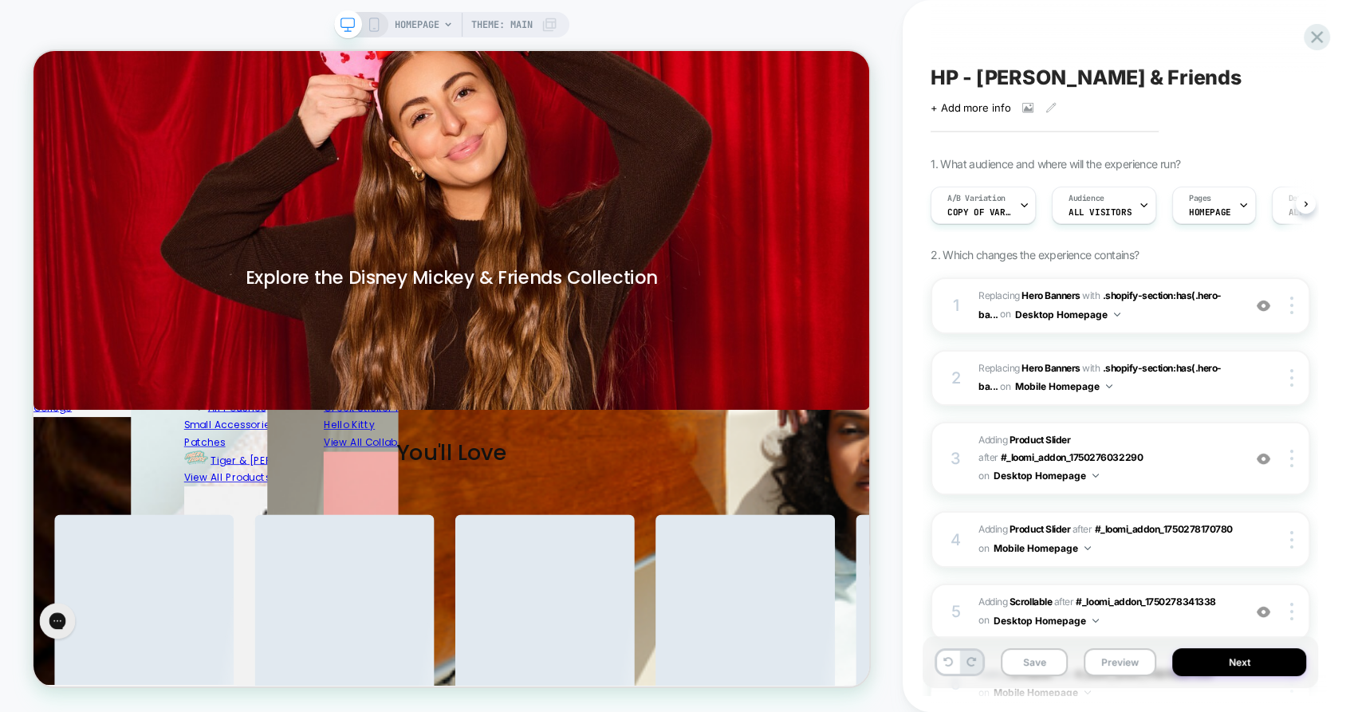
scroll to position [0, 0]
click at [1120, 663] on button "Preview" at bounding box center [1120, 662] width 73 height 28
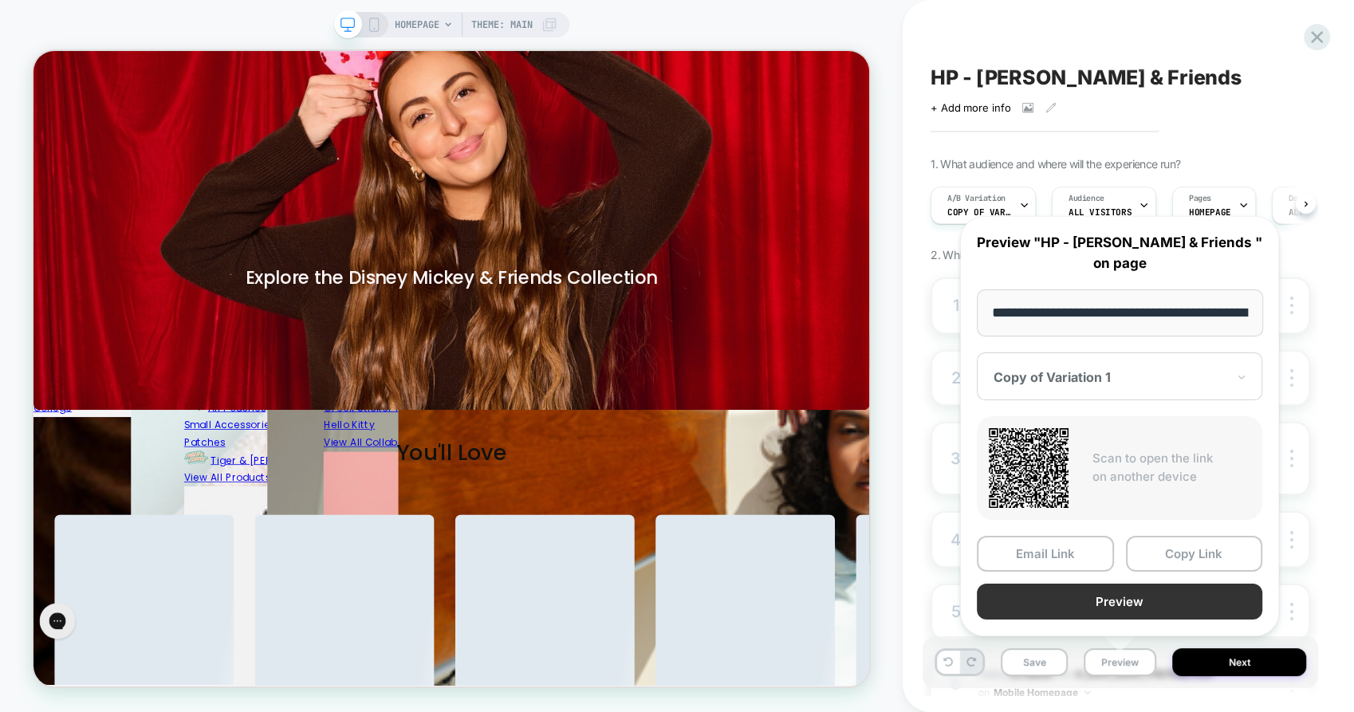
click at [1113, 585] on button "Preview" at bounding box center [1119, 602] width 285 height 36
